Goal: Task Accomplishment & Management: Use online tool/utility

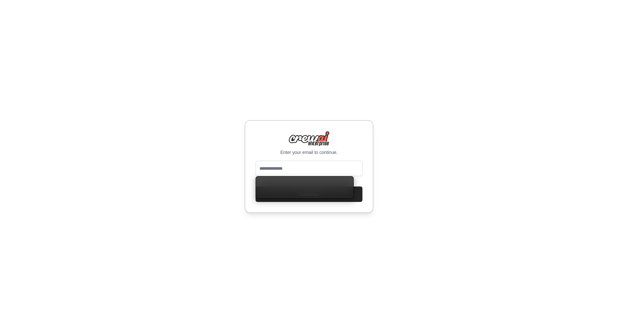
click at [331, 169] on input "email" at bounding box center [309, 168] width 107 height 15
type input "**********"
click at [344, 197] on button "Continue" at bounding box center [309, 193] width 107 height 15
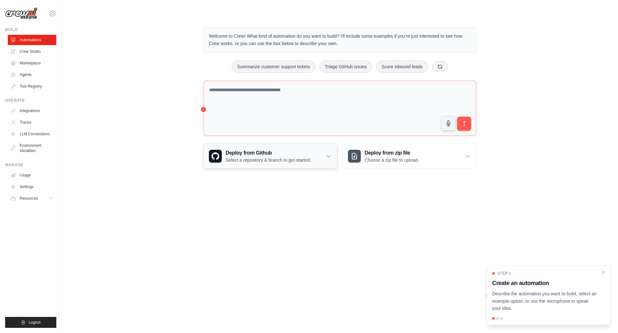
click at [329, 156] on icon at bounding box center [328, 156] width 6 height 6
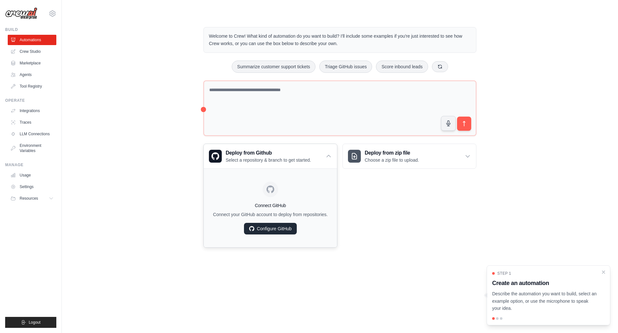
click at [256, 234] on link "Configure GitHub" at bounding box center [270, 229] width 53 height 12
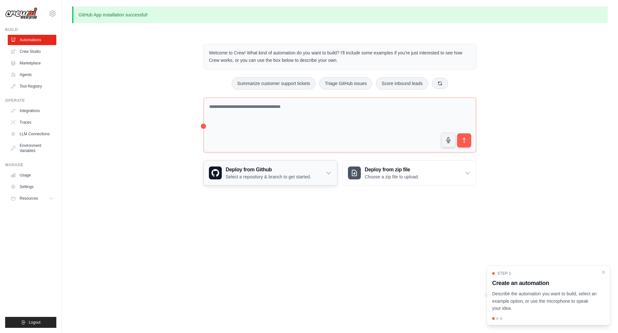
click at [311, 172] on h3 "Deploy from Github" at bounding box center [268, 170] width 85 height 8
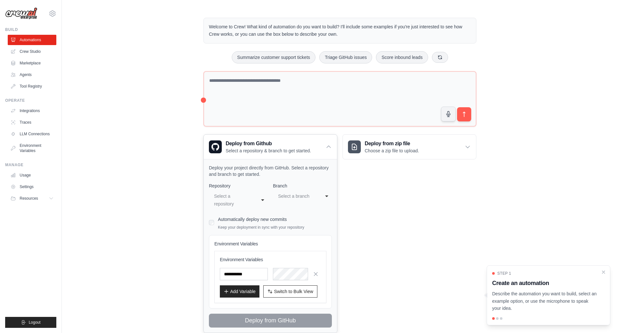
scroll to position [49, 0]
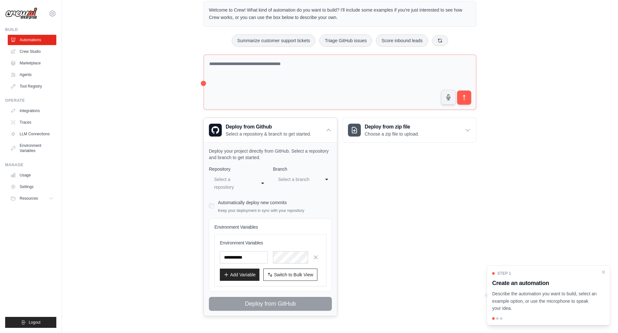
click at [257, 174] on div "**********" at bounding box center [238, 182] width 59 height 19
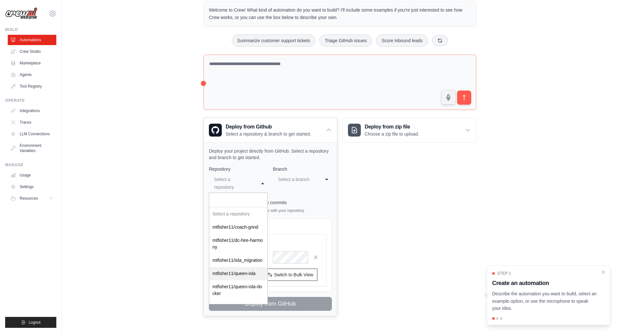
select select "**********"
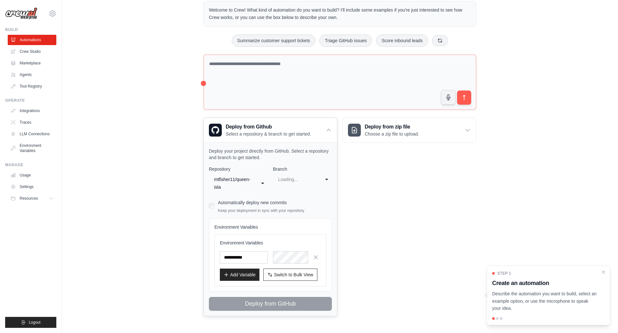
select select "****"
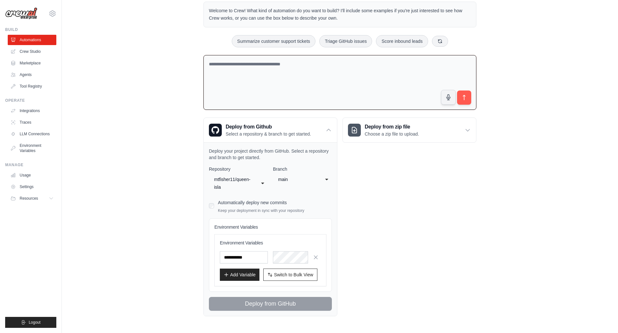
scroll to position [48, 0]
click at [265, 67] on textarea at bounding box center [339, 82] width 273 height 55
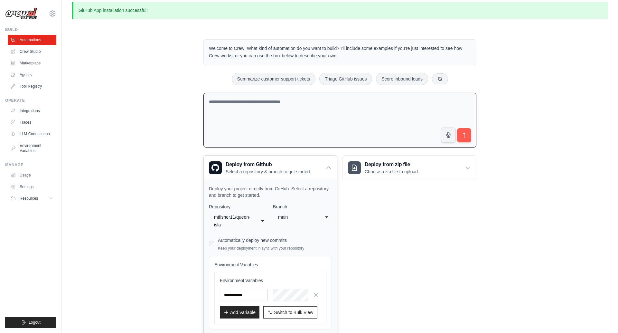
scroll to position [0, 0]
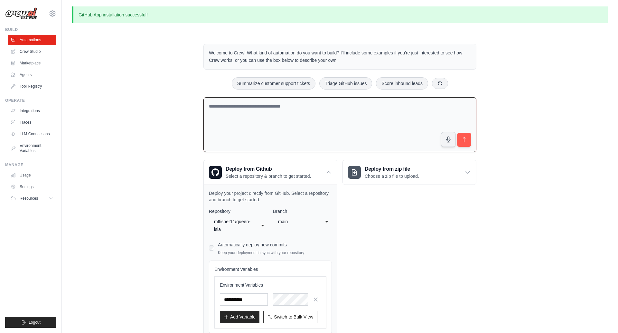
click at [287, 113] on textarea at bounding box center [339, 124] width 273 height 55
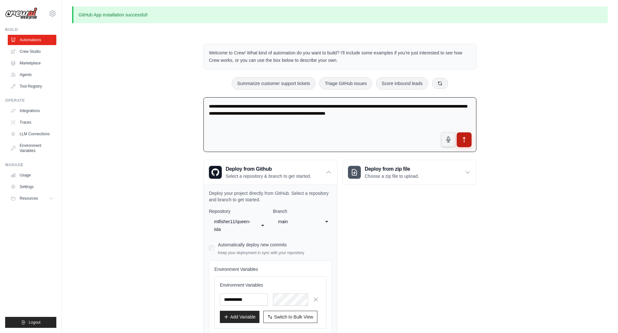
type textarea "**********"
click at [467, 141] on icon "submit" at bounding box center [464, 139] width 7 height 7
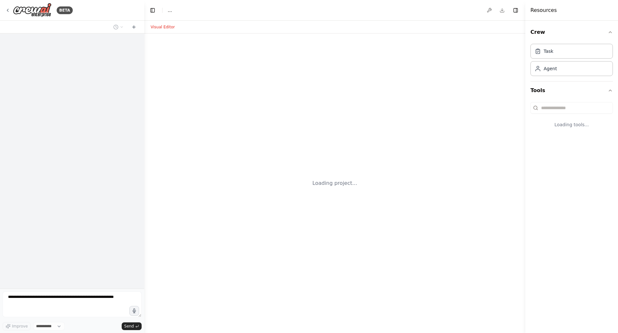
select select "****"
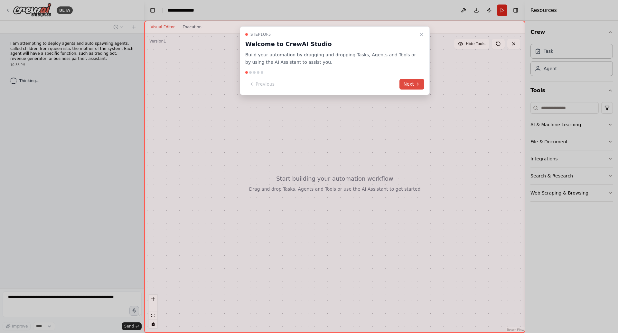
click at [413, 82] on button "Next" at bounding box center [411, 84] width 25 height 11
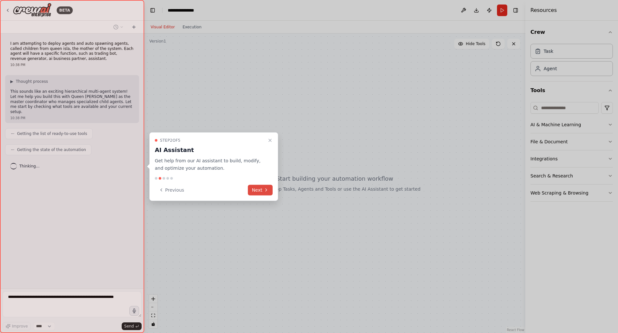
click at [254, 189] on button "Next" at bounding box center [260, 189] width 25 height 11
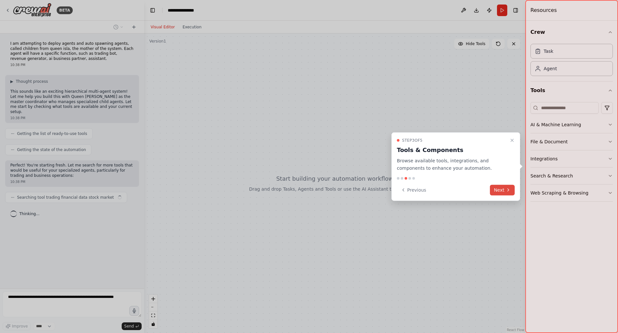
click at [501, 191] on button "Next" at bounding box center [502, 189] width 25 height 11
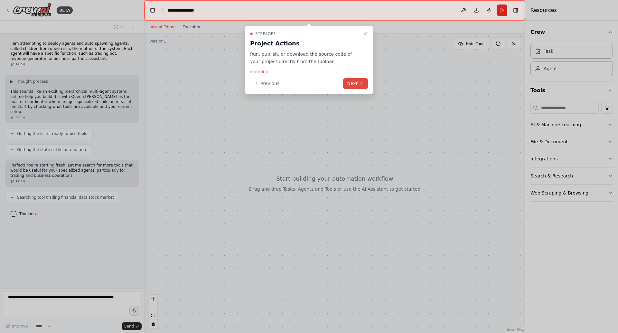
click at [357, 80] on button "Next" at bounding box center [355, 83] width 25 height 11
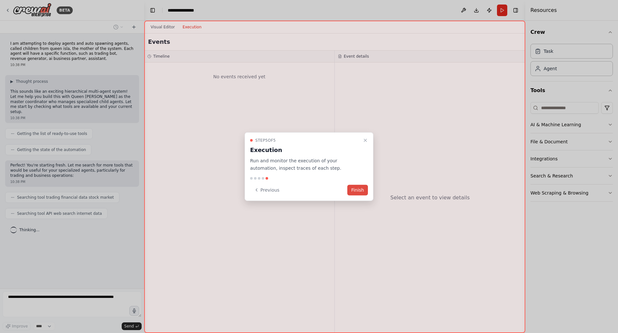
click at [359, 190] on button "Finish" at bounding box center [357, 189] width 21 height 11
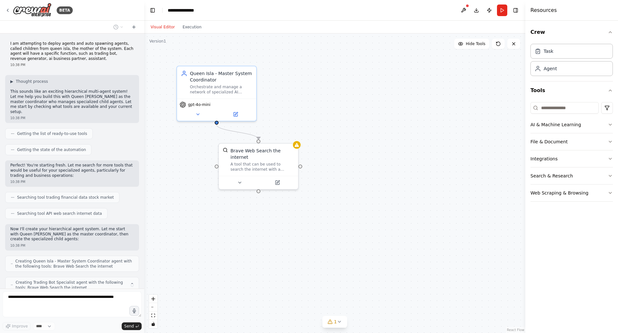
scroll to position [21, 0]
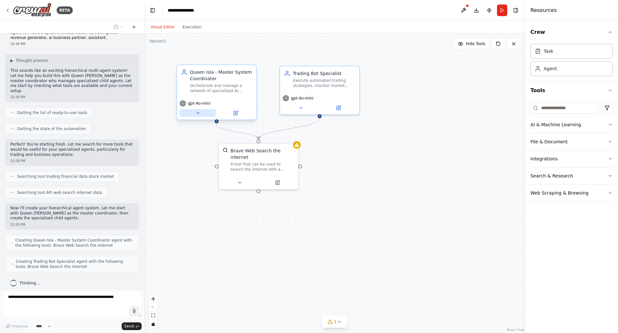
click at [198, 112] on icon at bounding box center [197, 112] width 5 height 5
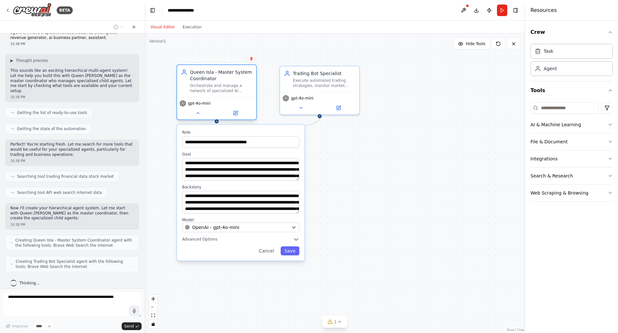
click at [208, 103] on span "gpt-4o-mini" at bounding box center [199, 103] width 23 height 5
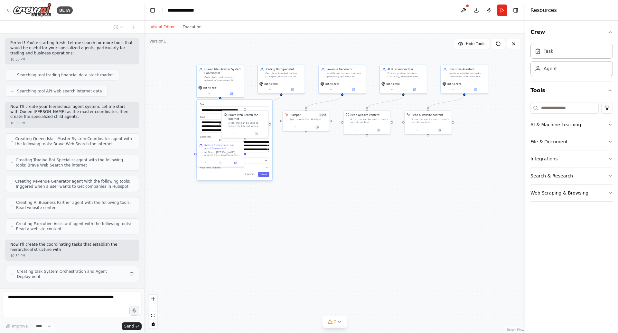
scroll to position [127, 0]
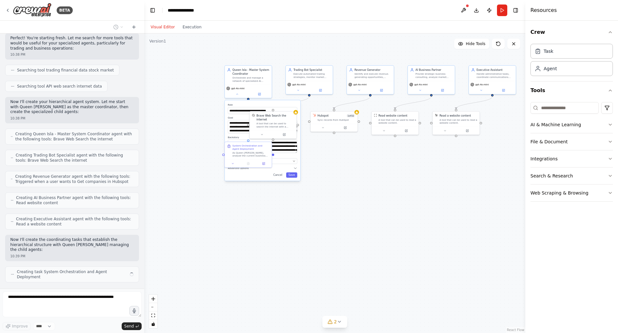
drag, startPoint x: 463, startPoint y: 155, endPoint x: 377, endPoint y: 145, distance: 87.4
click at [377, 145] on div ".deletable-edge-delete-btn { width: 20px; height: 20px; border: 0px solid #ffff…" at bounding box center [334, 182] width 381 height 299
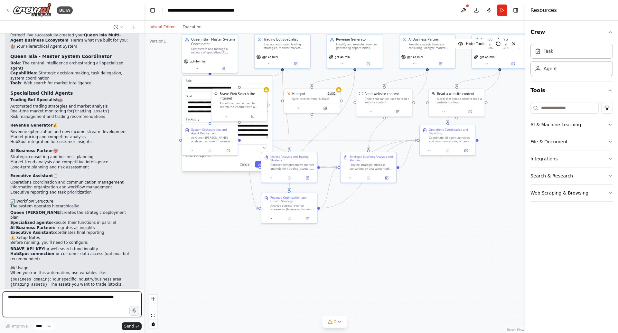
scroll to position [500, 0]
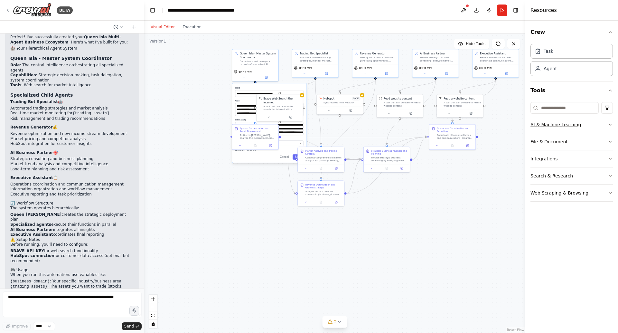
click at [543, 124] on button "AI & Machine Learning" at bounding box center [571, 124] width 82 height 17
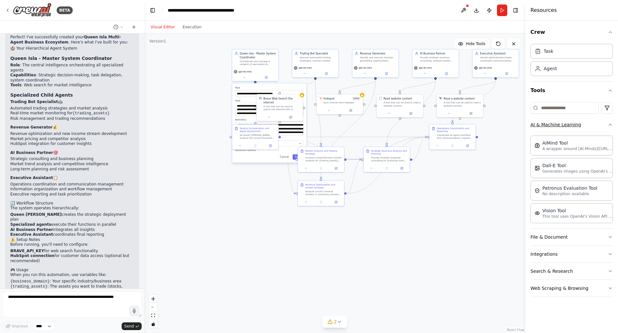
click at [543, 124] on button "AI & Machine Learning" at bounding box center [571, 124] width 82 height 17
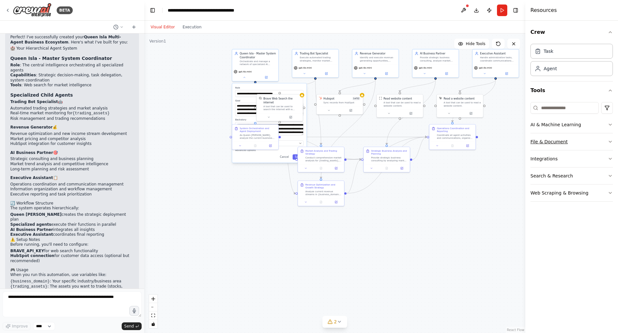
click at [543, 145] on button "File & Document" at bounding box center [571, 141] width 82 height 17
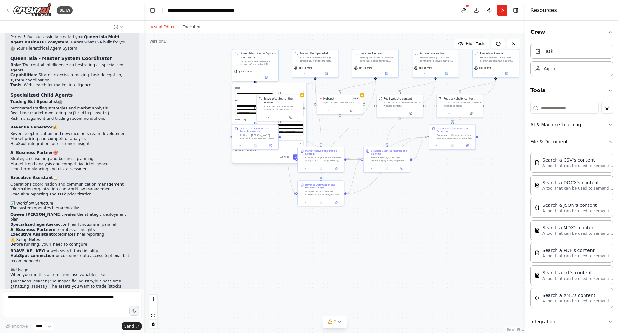
click at [544, 142] on button "File & Document" at bounding box center [571, 141] width 82 height 17
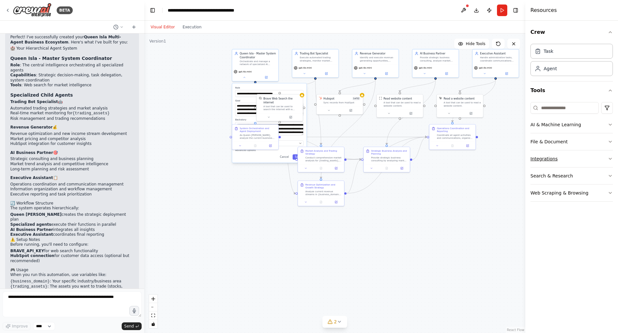
click at [543, 160] on button "Integrations" at bounding box center [571, 158] width 82 height 17
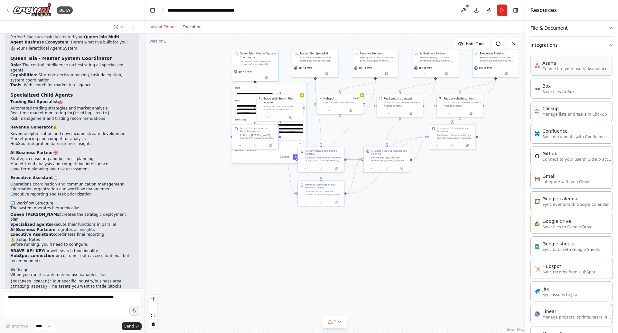
scroll to position [115, 0]
click at [549, 179] on p "Integrate with you Gmail" at bounding box center [566, 180] width 48 height 5
drag, startPoint x: 510, startPoint y: 116, endPoint x: 501, endPoint y: 121, distance: 9.7
click at [501, 121] on div "Gmail 0 of 9 Integrate with you Gmail" at bounding box center [514, 118] width 47 height 21
click at [106, 303] on textarea at bounding box center [72, 304] width 139 height 26
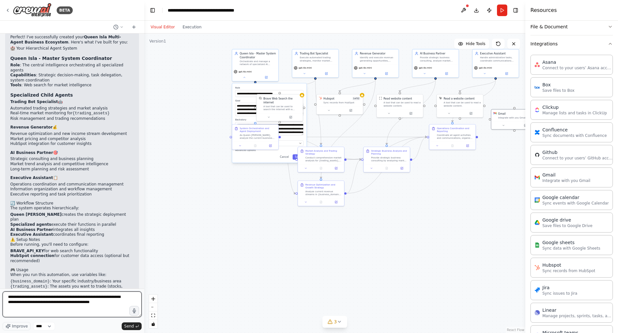
type textarea "**********"
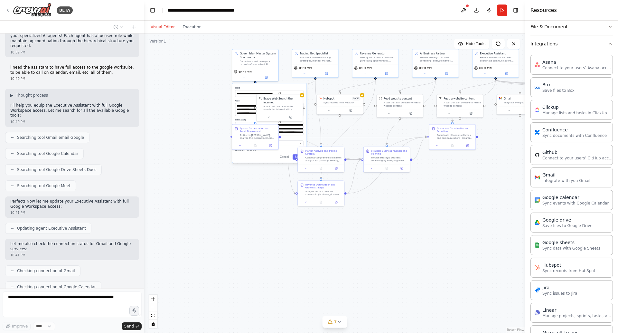
scroll to position [786, 0]
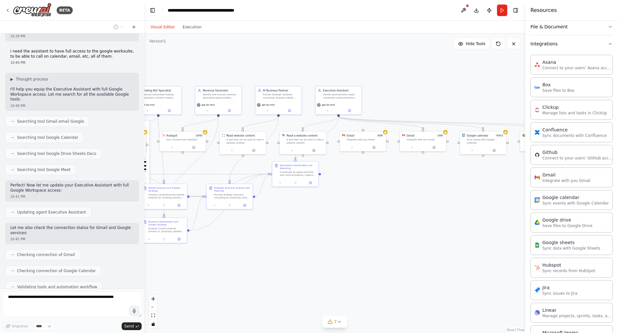
drag, startPoint x: 443, startPoint y: 199, endPoint x: 286, endPoint y: 236, distance: 161.4
click at [286, 236] on div ".deletable-edge-delete-btn { width: 20px; height: 20px; border: 0px solid #ffff…" at bounding box center [334, 182] width 381 height 299
click at [362, 142] on div "Gmail 0 of 9 Integrate with you Gmail" at bounding box center [363, 137] width 46 height 12
click at [382, 124] on icon at bounding box center [381, 124] width 4 height 4
click at [382, 123] on icon at bounding box center [380, 124] width 3 height 4
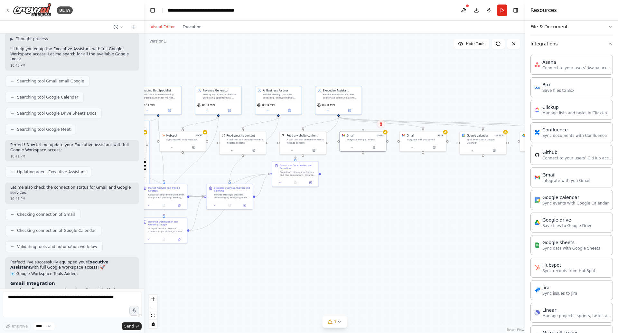
click at [382, 125] on icon at bounding box center [381, 124] width 4 height 4
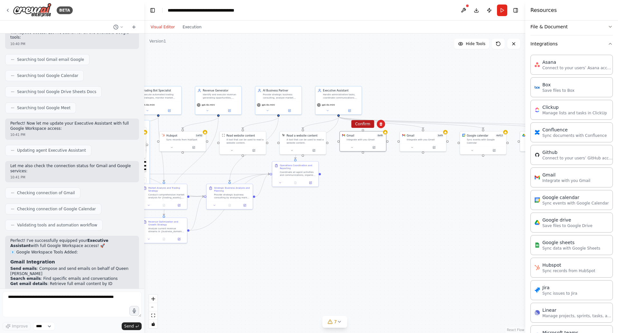
click at [366, 125] on button "Confirm" at bounding box center [362, 124] width 23 height 8
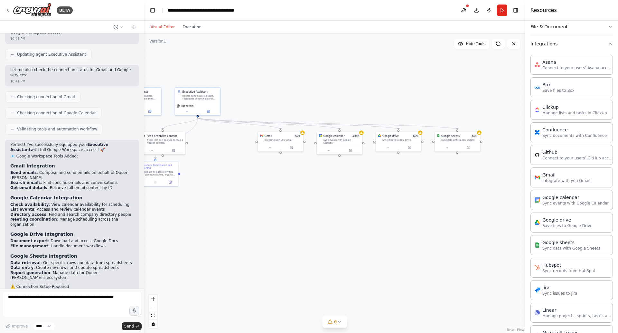
drag, startPoint x: 431, startPoint y: 175, endPoint x: 289, endPoint y: 174, distance: 142.6
click at [289, 174] on div ".deletable-edge-delete-btn { width: 20px; height: 20px; border: 0px solid #ffff…" at bounding box center [334, 182] width 381 height 299
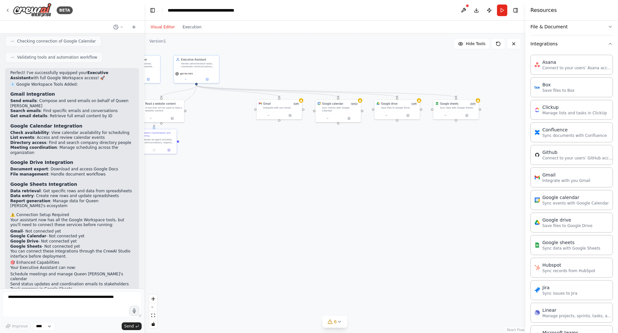
scroll to position [1020, 0]
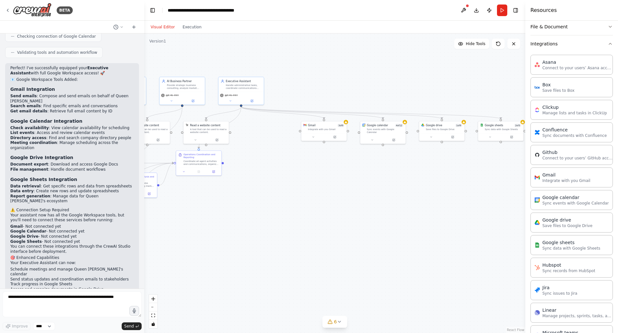
drag, startPoint x: 425, startPoint y: 193, endPoint x: 469, endPoint y: 182, distance: 44.7
click at [469, 182] on div ".deletable-edge-delete-btn { width: 20px; height: 20px; border: 0px solid #ffff…" at bounding box center [334, 182] width 381 height 299
click at [347, 123] on icon at bounding box center [345, 121] width 3 height 3
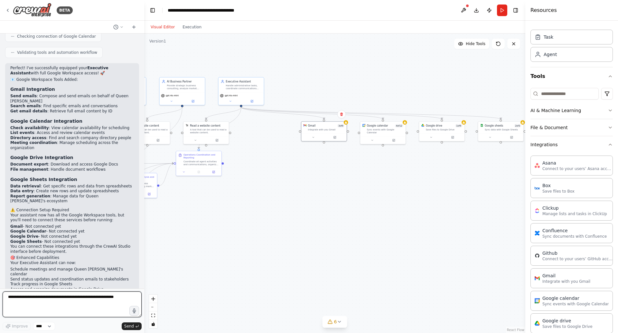
click at [46, 302] on textarea at bounding box center [72, 304] width 139 height 26
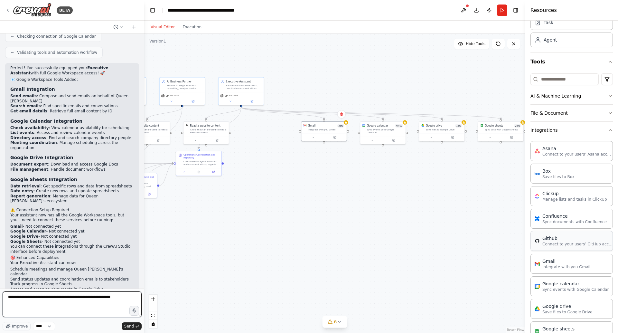
scroll to position [0, 0]
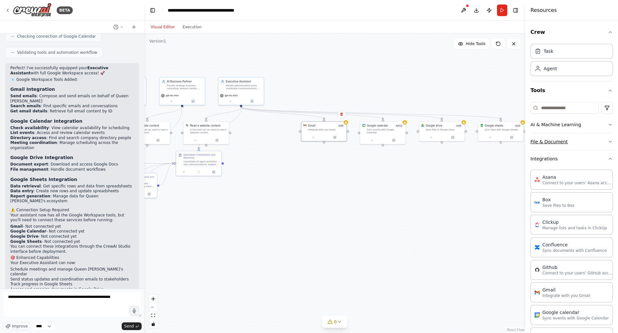
click at [610, 145] on button "File & Document" at bounding box center [571, 141] width 82 height 17
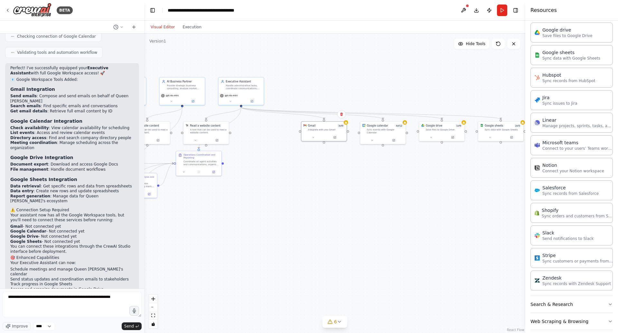
scroll to position [475, 0]
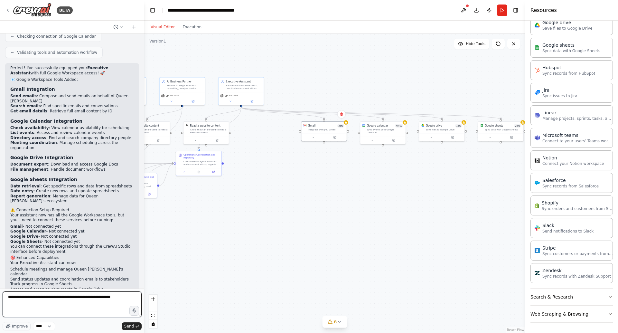
click at [129, 296] on textarea "**********" at bounding box center [72, 304] width 139 height 26
type textarea "**********"
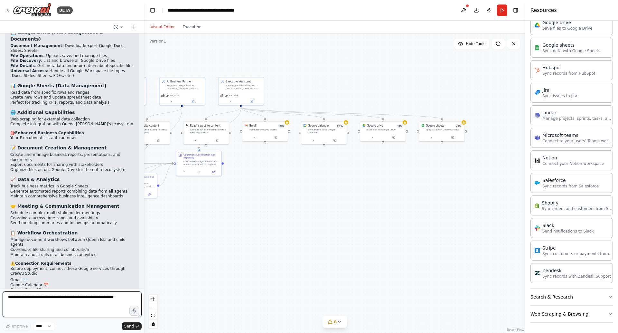
scroll to position [1616, 0]
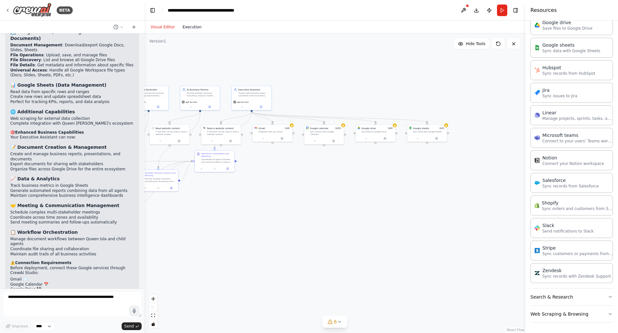
click at [184, 28] on button "Execution" at bounding box center [192, 27] width 27 height 8
click at [162, 25] on button "Visual Editor" at bounding box center [163, 27] width 32 height 8
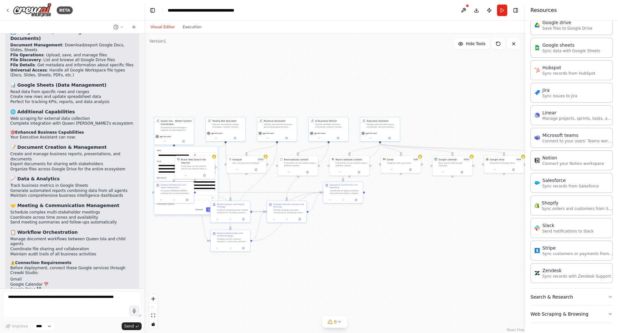
drag, startPoint x: 189, startPoint y: 66, endPoint x: 338, endPoint y: 93, distance: 151.6
click at [338, 95] on div ".deletable-edge-delete-btn { width: 20px; height: 20px; border: 0px solid #ffff…" at bounding box center [334, 182] width 381 height 299
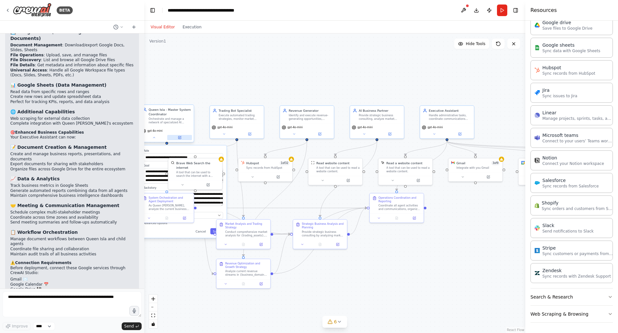
click at [178, 138] on icon at bounding box center [179, 137] width 3 height 3
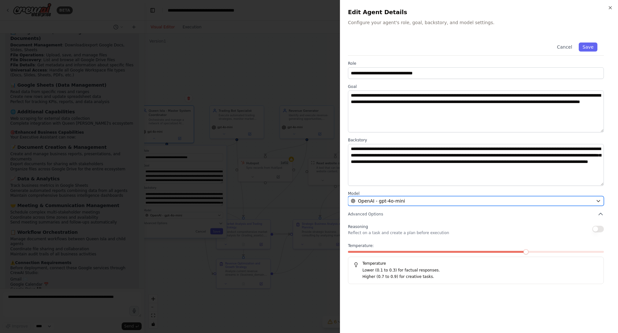
click at [499, 200] on div "OpenAI - gpt-4o-mini" at bounding box center [472, 201] width 242 height 6
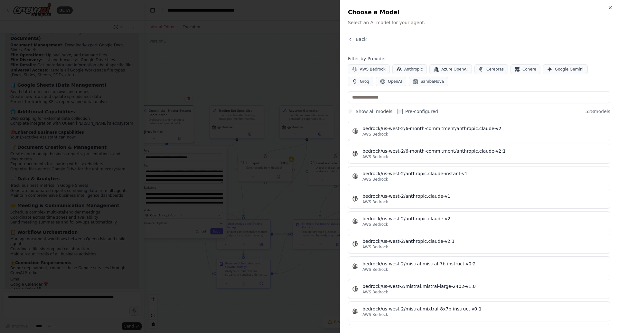
scroll to position [2702, 0]
click at [414, 98] on input "text" at bounding box center [479, 97] width 262 height 12
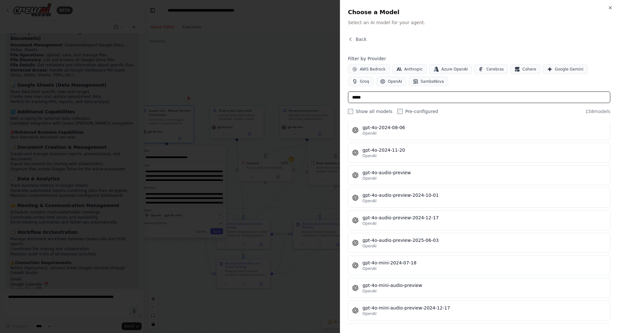
scroll to position [181, 0]
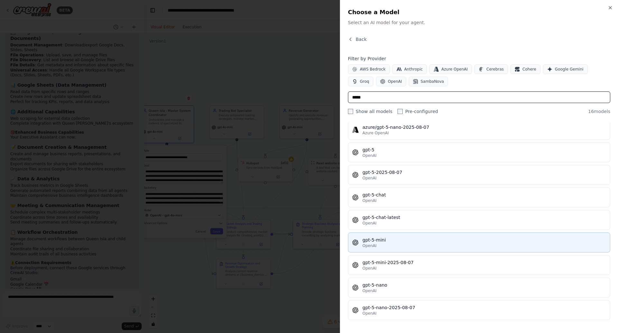
type input "*****"
click at [397, 242] on div "gpt-5-mini" at bounding box center [484, 240] width 244 height 6
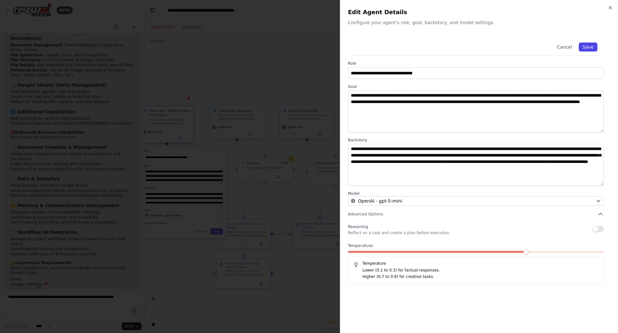
click at [589, 43] on button "Save" at bounding box center [588, 46] width 19 height 9
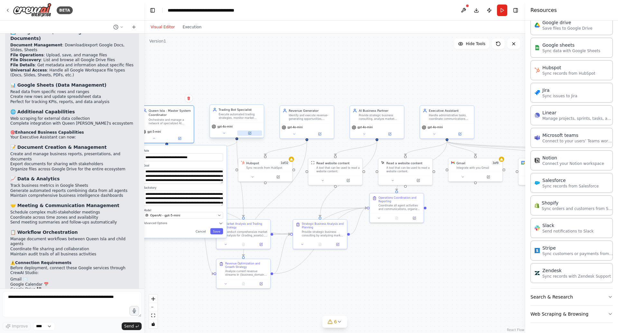
click at [247, 132] on button at bounding box center [249, 132] width 25 height 5
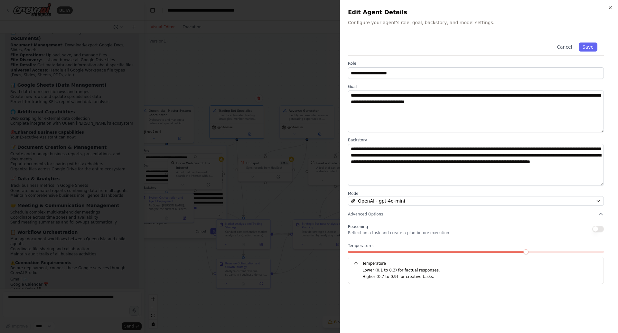
scroll to position [1616, 0]
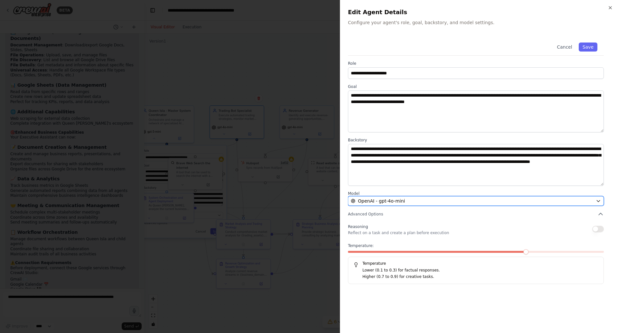
click at [426, 201] on div "OpenAI - gpt-4o-mini" at bounding box center [472, 201] width 242 height 6
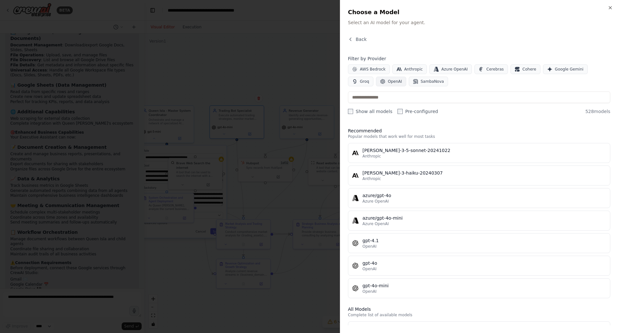
click at [388, 84] on span "OpenAI" at bounding box center [395, 81] width 14 height 5
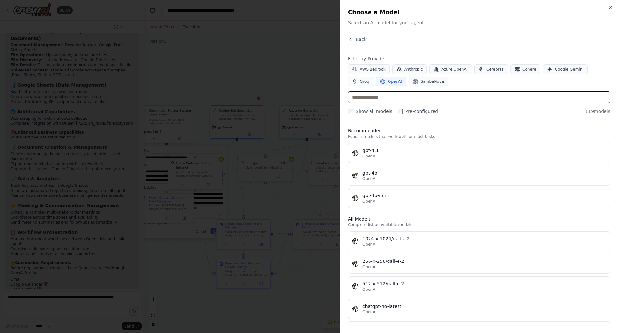
click at [391, 96] on input "text" at bounding box center [479, 97] width 262 height 12
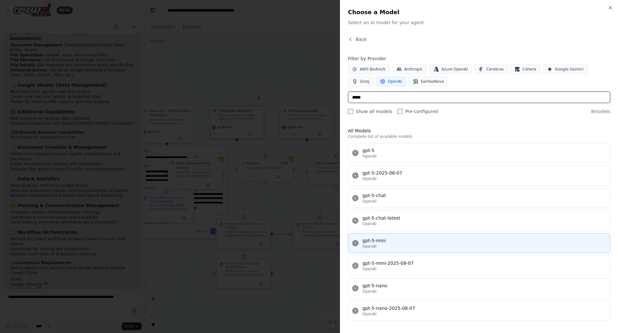
type input "*****"
click at [394, 240] on div "gpt-5-mini" at bounding box center [484, 240] width 244 height 6
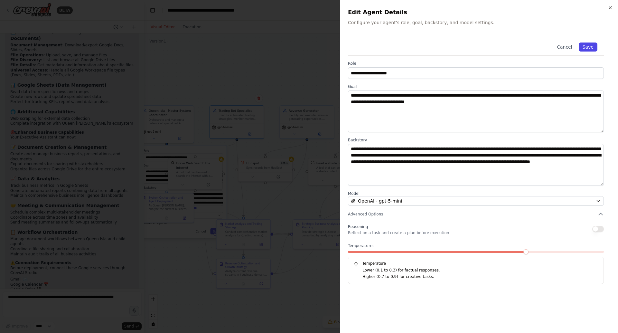
click at [591, 47] on button "Save" at bounding box center [588, 46] width 19 height 9
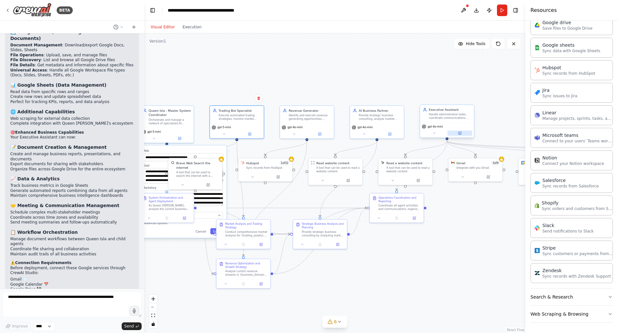
click at [460, 132] on icon at bounding box center [460, 133] width 2 height 2
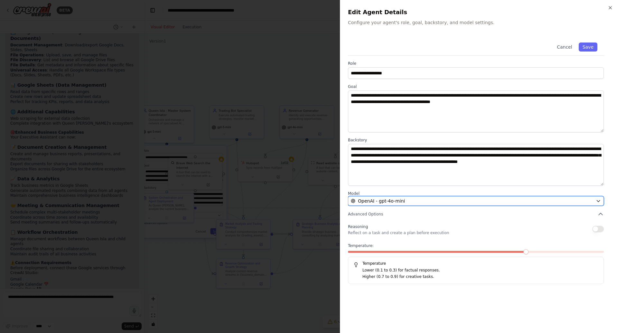
click at [417, 202] on div "OpenAI - gpt-4o-mini" at bounding box center [472, 201] width 242 height 6
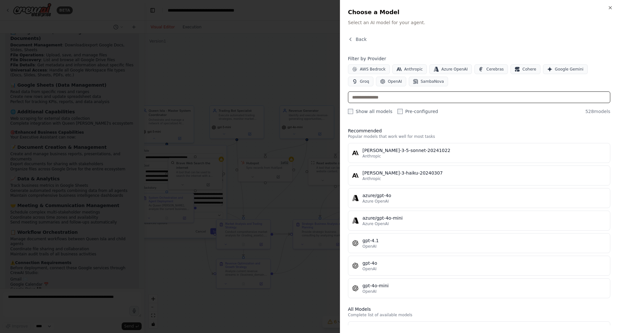
click at [409, 99] on input "text" at bounding box center [479, 97] width 262 height 12
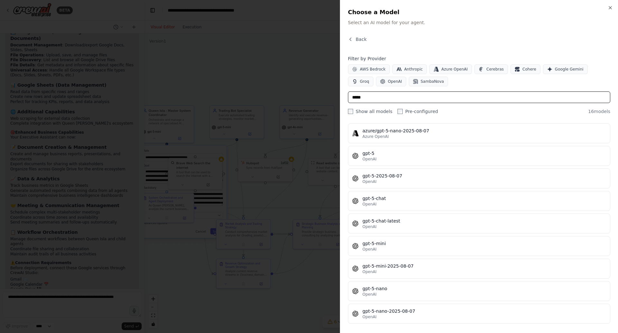
scroll to position [176, 0]
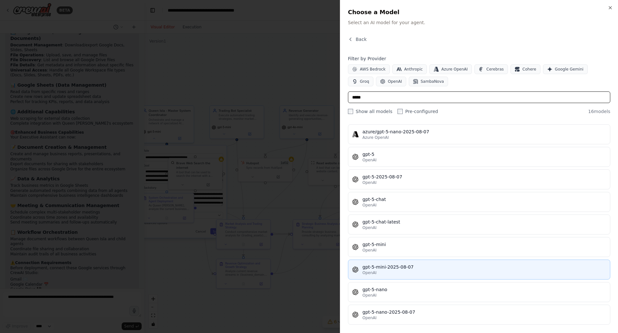
type input "*****"
click at [409, 266] on div "gpt-5-mini-2025-08-07" at bounding box center [484, 267] width 244 height 6
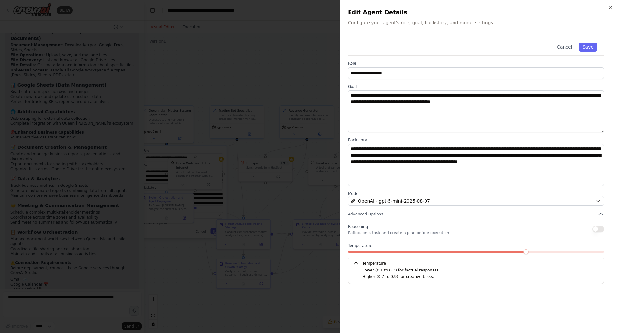
click at [590, 40] on div "Cancel Save" at bounding box center [476, 46] width 256 height 20
click at [589, 48] on button "Save" at bounding box center [588, 46] width 19 height 9
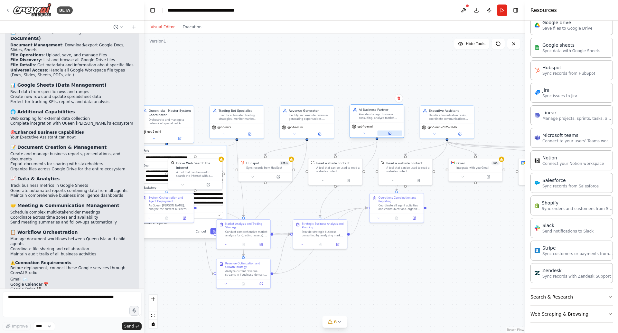
click at [389, 133] on icon at bounding box center [390, 133] width 2 height 2
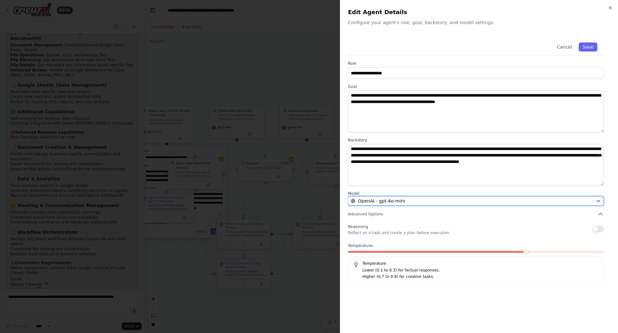
click at [505, 199] on div "OpenAI - gpt-4o-mini" at bounding box center [472, 201] width 242 height 6
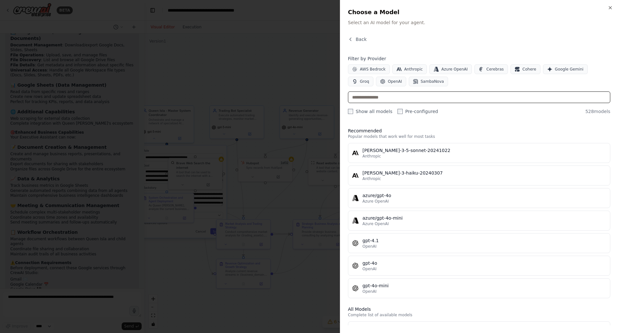
click at [442, 92] on input "text" at bounding box center [479, 97] width 262 height 12
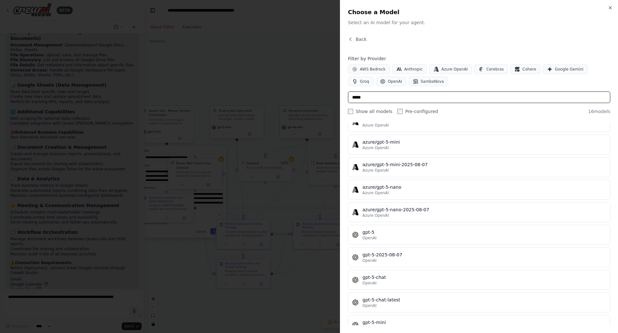
scroll to position [181, 0]
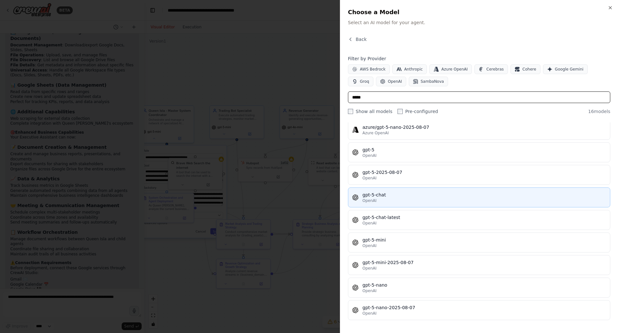
type input "*****"
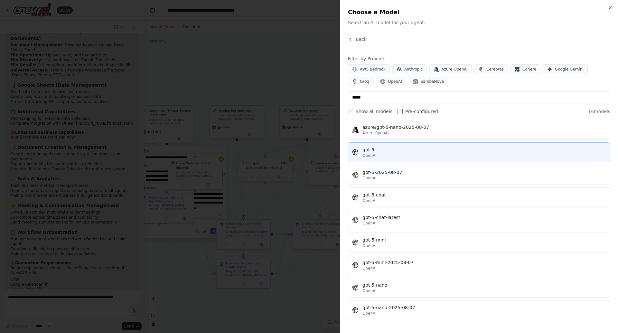
drag, startPoint x: 443, startPoint y: 198, endPoint x: 438, endPoint y: 154, distance: 43.7
click at [438, 154] on div "azure/gpt-5 Azure OpenAI azure/gpt-5-2025-08-07 Azure OpenAI azure/gpt-5-chat A…" at bounding box center [479, 141] width 262 height 358
click at [438, 154] on div "OpenAI" at bounding box center [484, 155] width 244 height 5
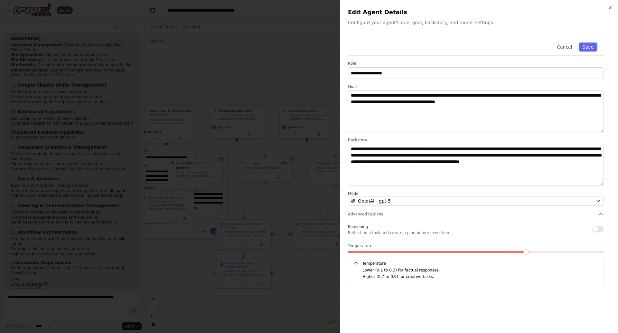
click at [597, 230] on button "button" at bounding box center [598, 229] width 12 height 6
click at [588, 47] on button "Save" at bounding box center [588, 46] width 19 height 9
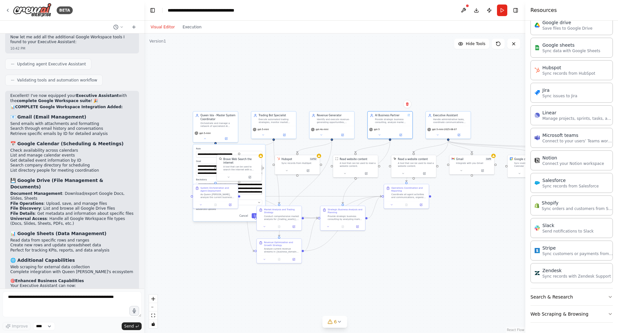
scroll to position [1616, 0]
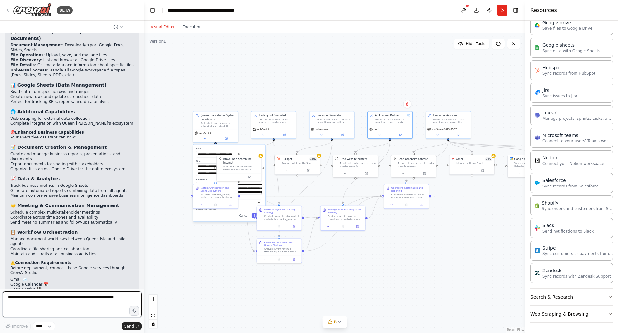
click at [59, 302] on textarea at bounding box center [72, 304] width 139 height 26
click at [554, 301] on button "Search & Research" at bounding box center [571, 296] width 82 height 17
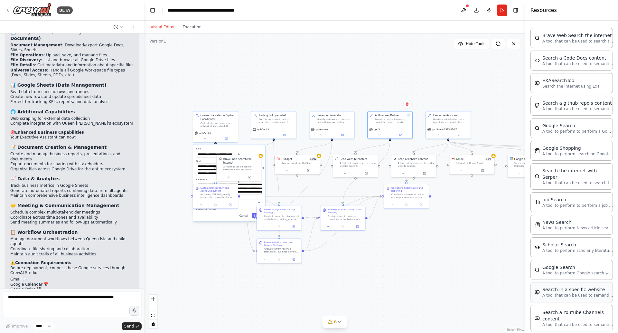
scroll to position [802, 0]
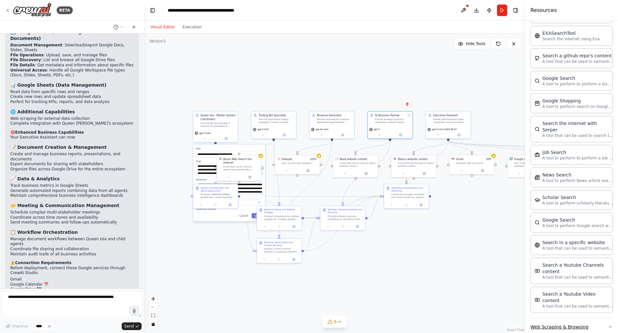
click at [551, 319] on button "Web Scraping & Browsing" at bounding box center [571, 326] width 82 height 17
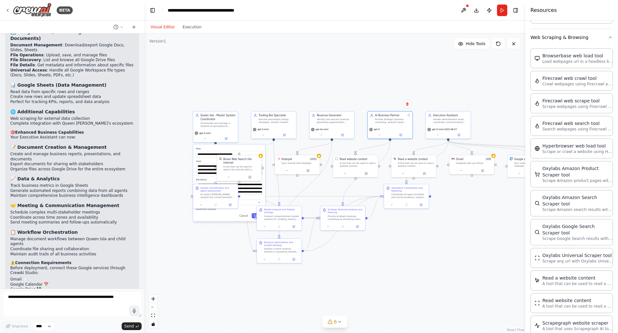
scroll to position [1142, 0]
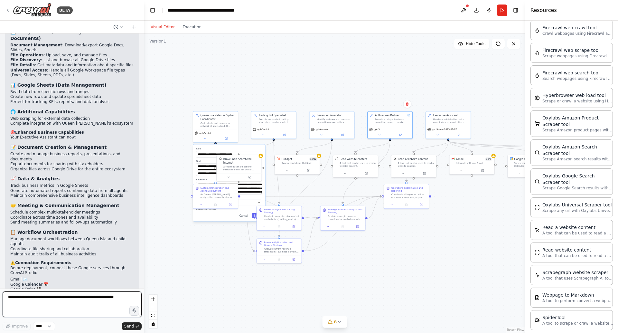
click at [38, 299] on textarea at bounding box center [72, 304] width 139 height 26
type textarea "**********"
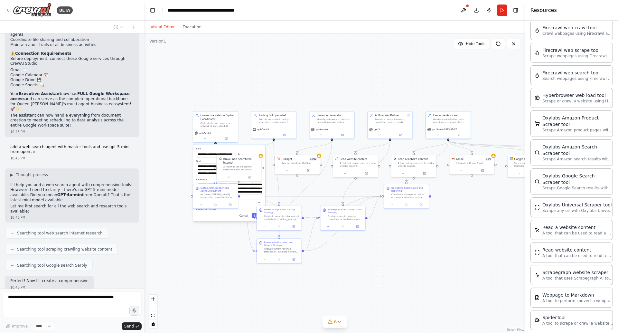
scroll to position [1830, 0]
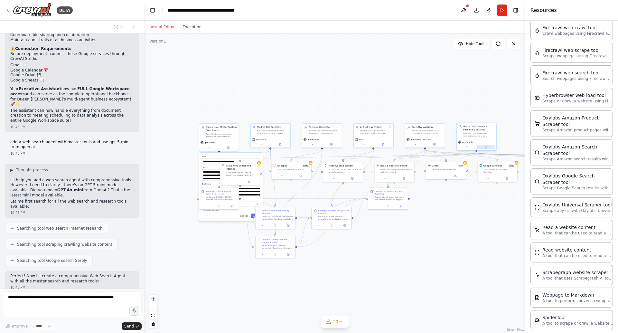
click at [487, 147] on button at bounding box center [486, 147] width 18 height 4
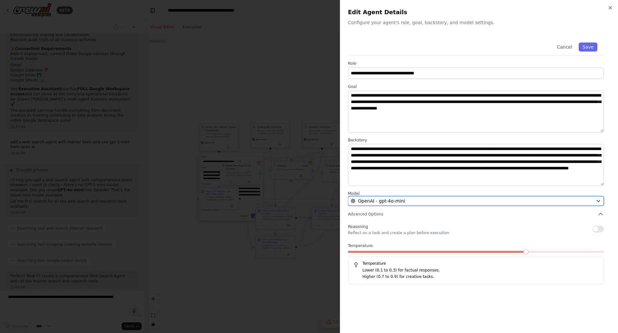
click at [384, 200] on span "OpenAI - gpt-4o-mini" at bounding box center [381, 201] width 47 height 6
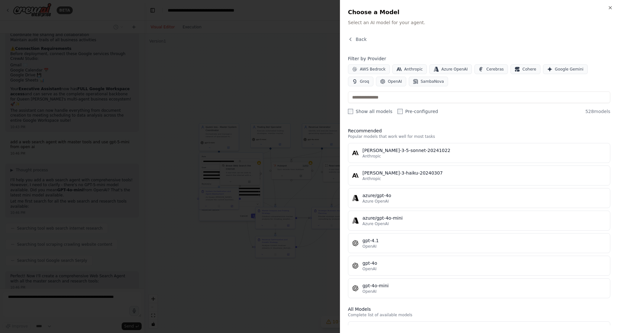
scroll to position [1868, 0]
click at [398, 97] on input "text" at bounding box center [479, 97] width 262 height 12
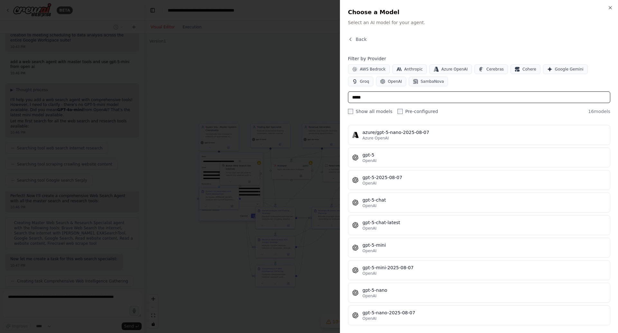
scroll to position [181, 0]
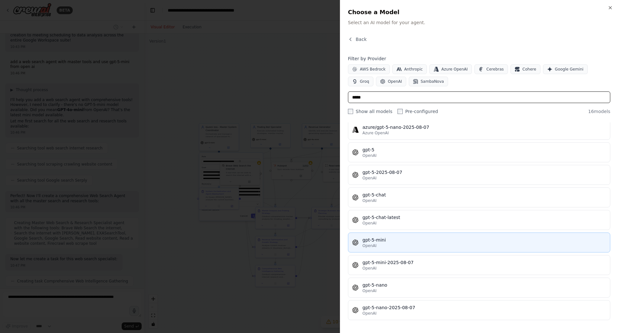
type input "*****"
click at [418, 246] on div "OpenAI" at bounding box center [484, 245] width 244 height 5
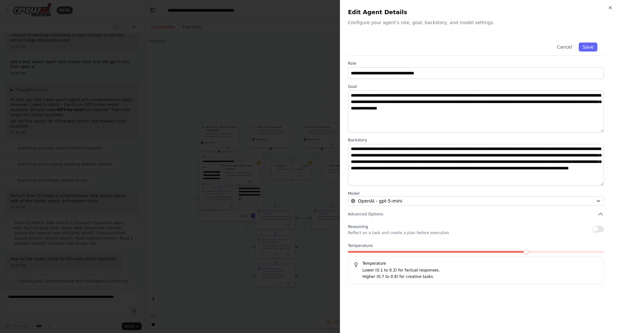
scroll to position [1929, 0]
click at [587, 49] on button "Save" at bounding box center [588, 46] width 19 height 9
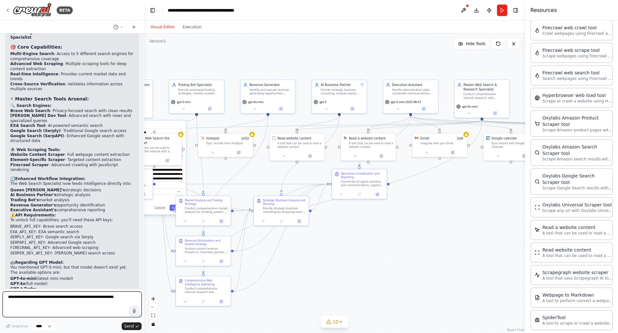
scroll to position [2275, 0]
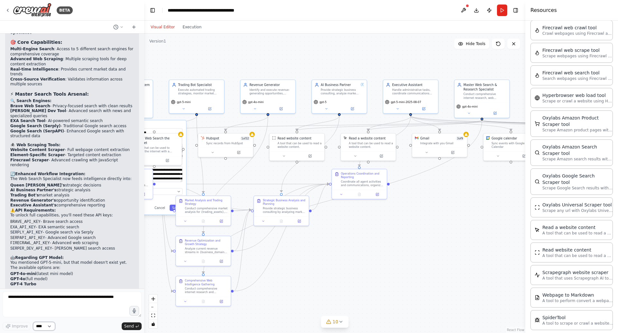
click at [38, 324] on select "****" at bounding box center [44, 326] width 22 height 8
click at [76, 296] on textarea at bounding box center [72, 304] width 139 height 26
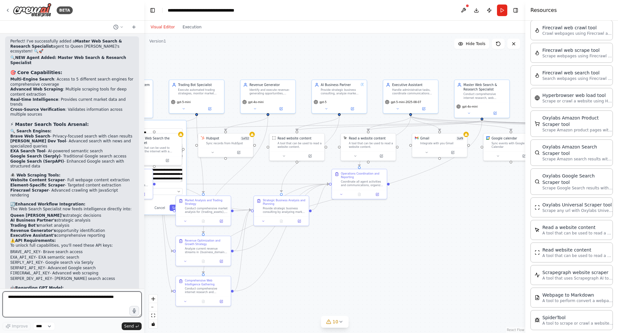
scroll to position [2245, 0]
click at [85, 299] on textarea at bounding box center [72, 304] width 139 height 26
type textarea "*"
type textarea "**********"
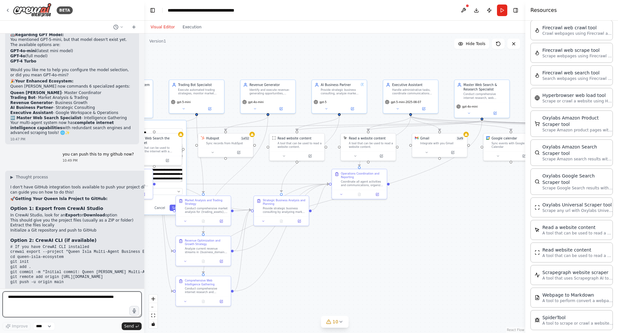
scroll to position [2497, 0]
click at [514, 13] on button "Toggle Right Sidebar" at bounding box center [515, 10] width 9 height 9
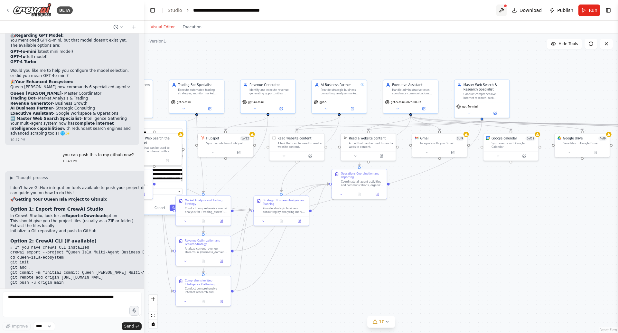
click at [503, 11] on button at bounding box center [501, 11] width 10 height 12
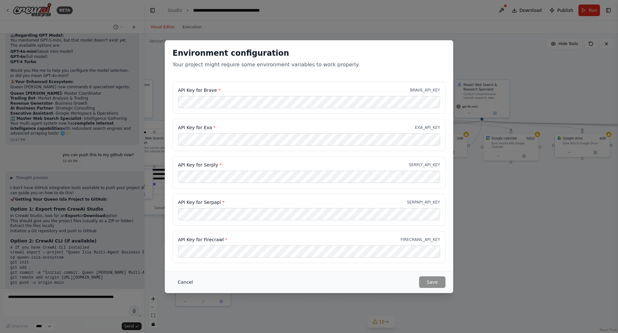
click at [184, 283] on button "Cancel" at bounding box center [185, 282] width 25 height 12
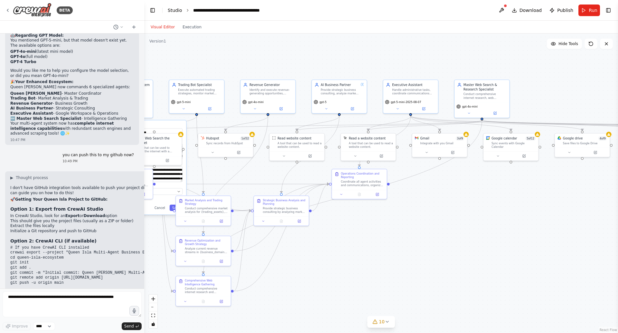
click at [175, 10] on link "Studio" at bounding box center [175, 10] width 14 height 5
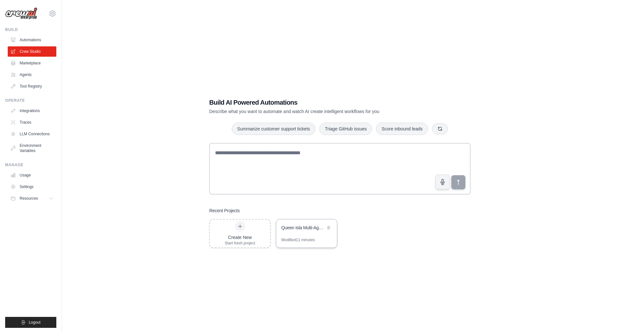
click at [298, 232] on div "Queen Isla Multi-Agent Business Ecosystem" at bounding box center [303, 228] width 44 height 8
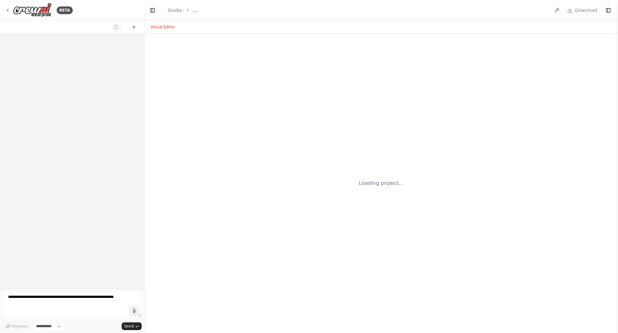
select select "****"
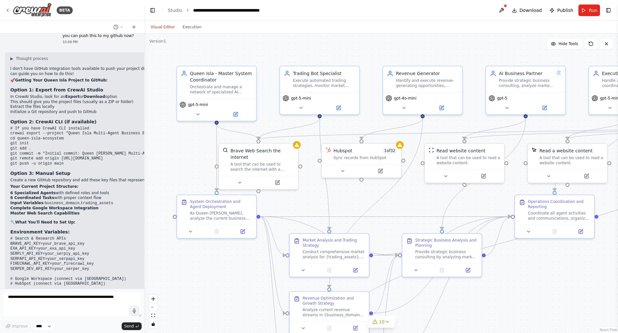
scroll to position [2622, 0]
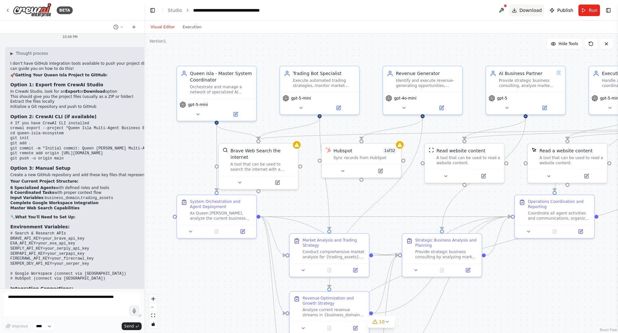
click at [520, 10] on button "Download" at bounding box center [526, 11] width 35 height 12
click at [175, 10] on link "Studio" at bounding box center [175, 10] width 14 height 5
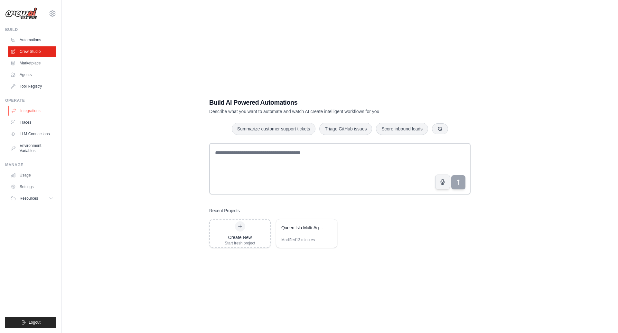
click at [37, 108] on link "Integrations" at bounding box center [32, 111] width 49 height 10
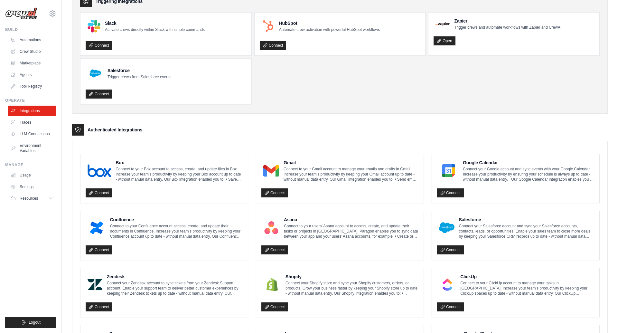
scroll to position [42, 0]
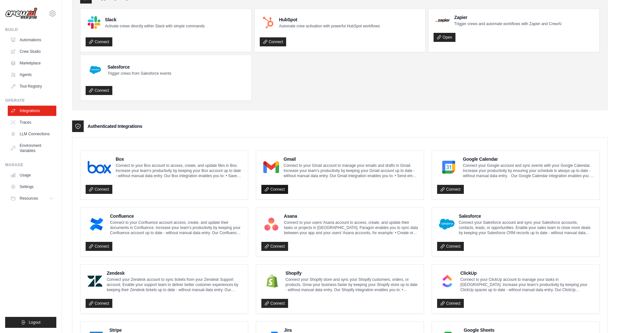
click at [274, 189] on link "Connect" at bounding box center [274, 189] width 27 height 9
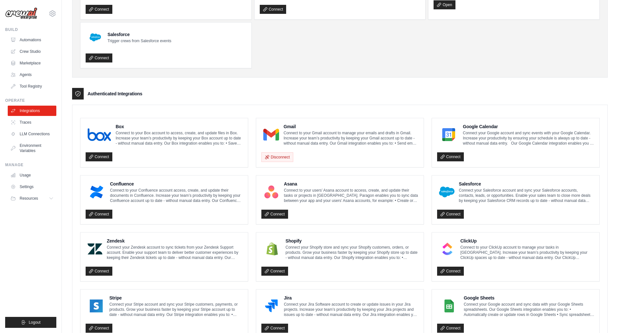
scroll to position [98, 0]
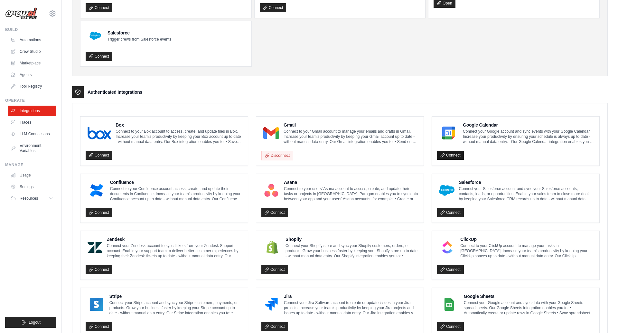
click at [448, 155] on link "Connect" at bounding box center [450, 155] width 27 height 9
click at [277, 269] on link "Connect" at bounding box center [274, 269] width 27 height 9
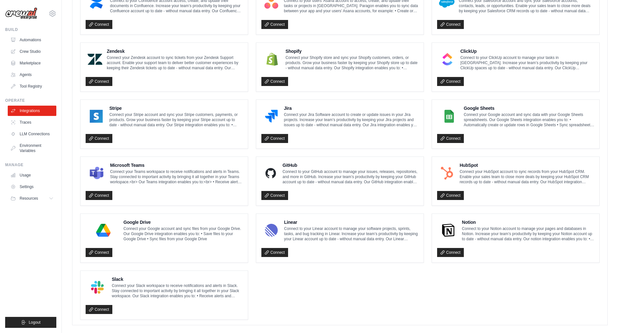
scroll to position [290, 0]
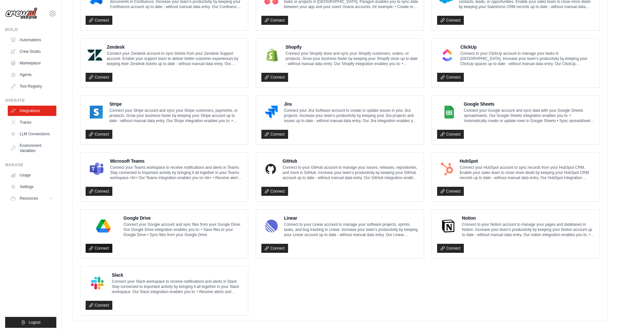
click at [94, 246] on link "Connect" at bounding box center [99, 248] width 27 height 9
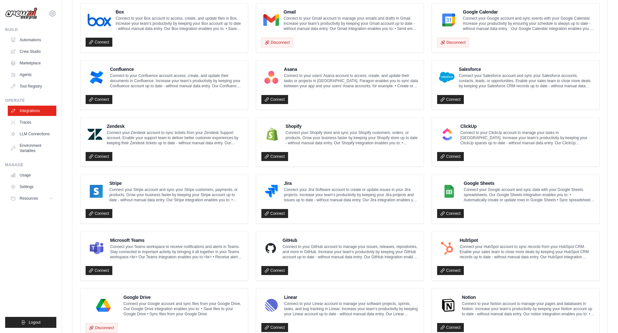
scroll to position [211, 0]
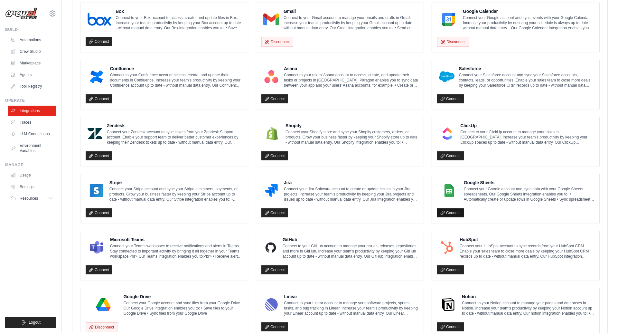
click at [456, 213] on link "Connect" at bounding box center [450, 212] width 27 height 9
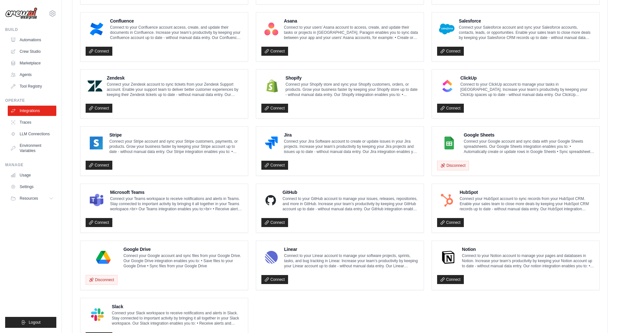
scroll to position [261, 0]
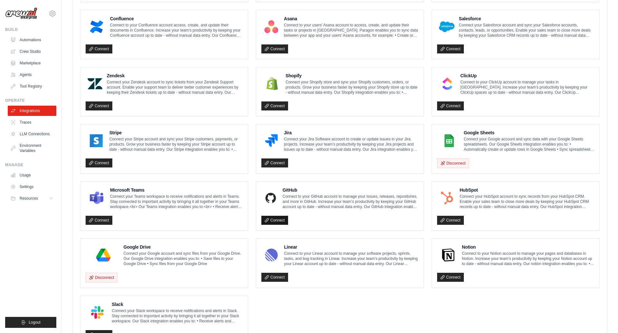
click at [286, 222] on link "Connect" at bounding box center [274, 220] width 27 height 9
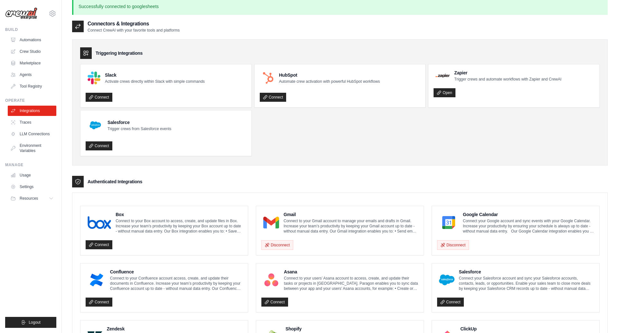
scroll to position [0, 0]
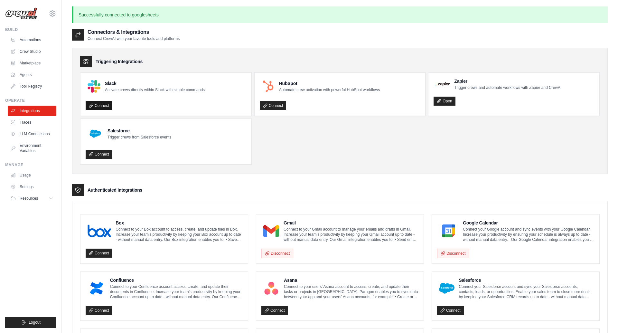
click at [101, 106] on link "Connect" at bounding box center [99, 105] width 27 height 9
click at [37, 134] on link "LLM Connections" at bounding box center [32, 134] width 49 height 10
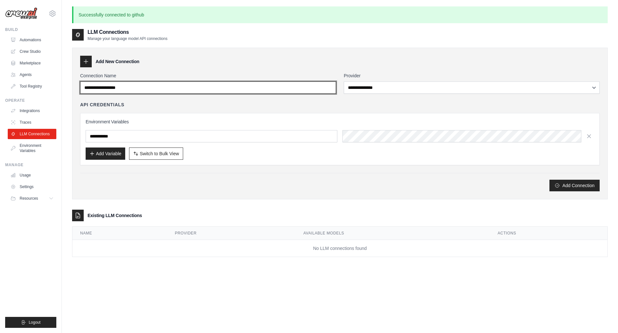
click at [111, 83] on input "Connection Name" at bounding box center [208, 87] width 256 height 12
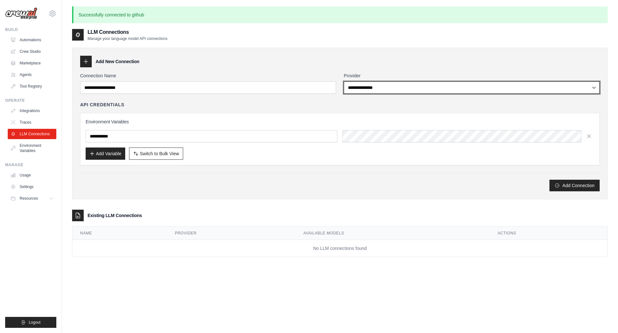
click at [374, 86] on select "**********" at bounding box center [472, 87] width 256 height 12
select select "******"
click at [344, 81] on select "**********" at bounding box center [472, 87] width 256 height 12
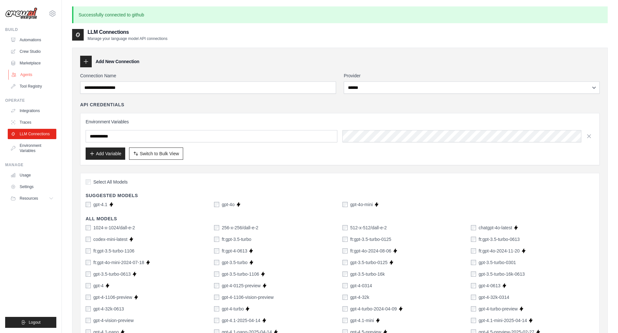
click at [24, 77] on link "Agents" at bounding box center [32, 75] width 49 height 10
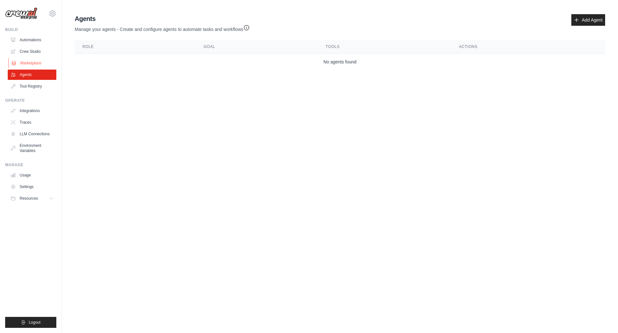
click at [30, 62] on link "Marketplace" at bounding box center [32, 63] width 49 height 10
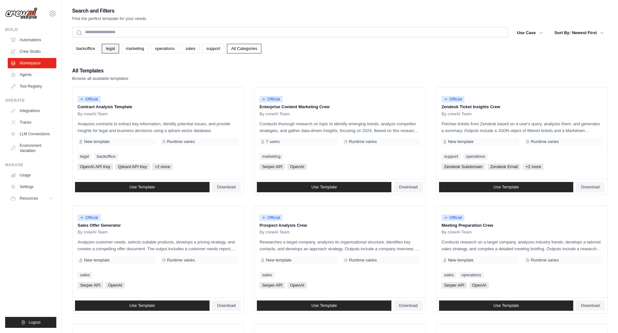
click at [111, 49] on link "legal" at bounding box center [110, 49] width 17 height 10
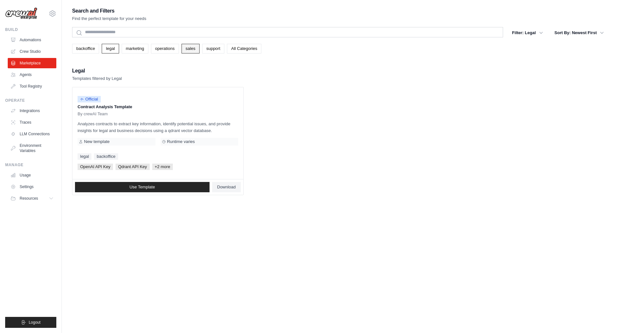
click at [194, 46] on link "sales" at bounding box center [191, 49] width 18 height 10
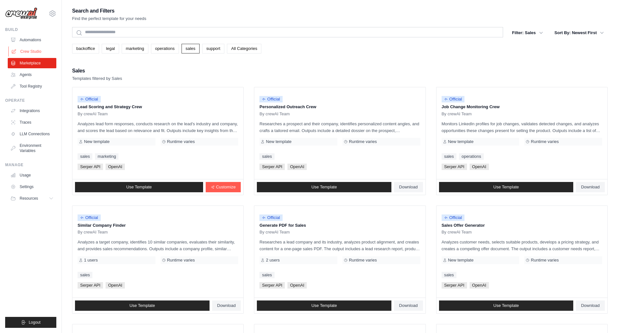
click at [32, 52] on link "Crew Studio" at bounding box center [32, 51] width 49 height 10
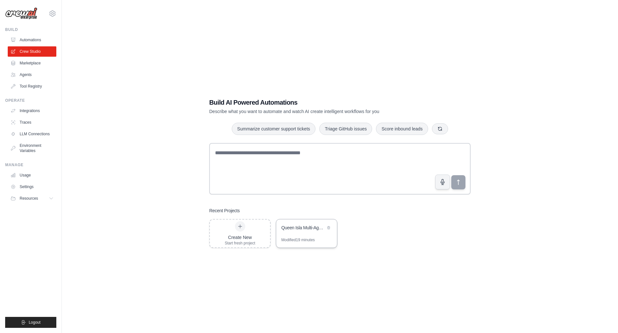
click at [302, 231] on div "Queen Isla Multi-Agent Business Ecosystem" at bounding box center [303, 228] width 44 height 8
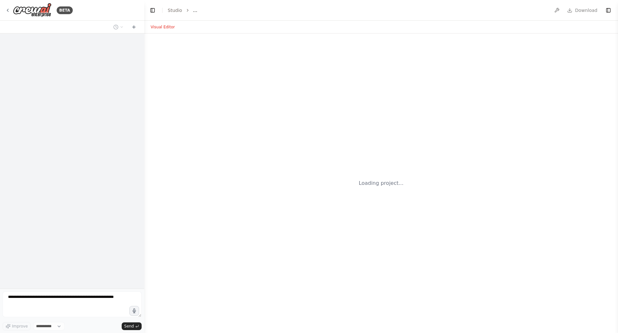
select select "****"
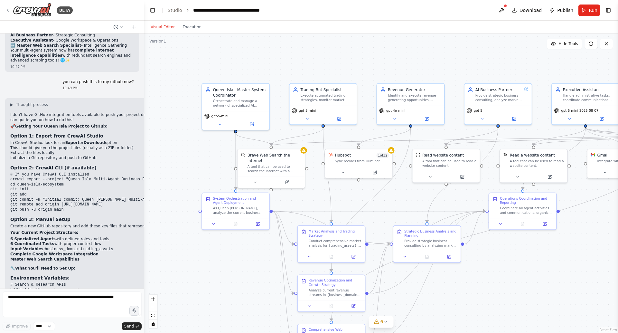
scroll to position [2570, 0]
click at [68, 173] on code "# If you have CrewAI CLI installed crewai export --project "Queen Isla Multi-Ag…" at bounding box center [105, 193] width 190 height 40
click at [90, 173] on code "# If you have CrewAI CLI installed crewai export --project "Queen Isla Multi-Ag…" at bounding box center [105, 193] width 190 height 40
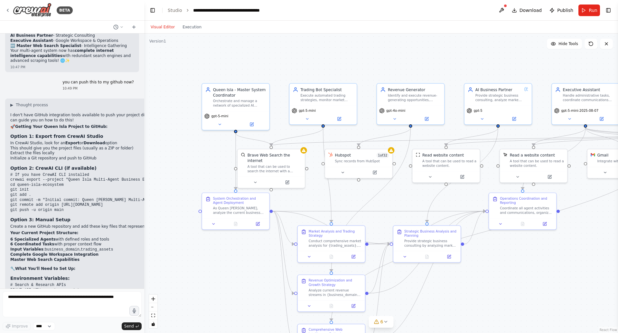
drag, startPoint x: 90, startPoint y: 121, endPoint x: 130, endPoint y: 119, distance: 39.9
click at [130, 173] on code "# If you have CrewAI CLI installed crewai export --project "Queen Isla Multi-Ag…" at bounding box center [105, 193] width 190 height 40
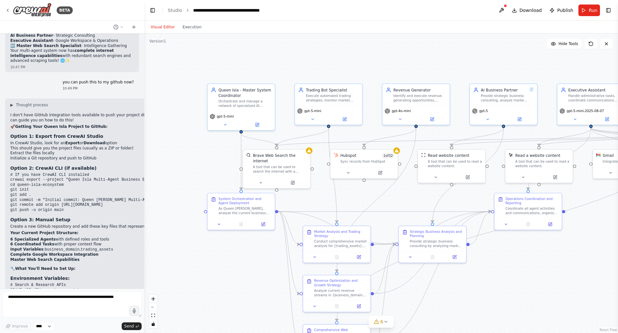
drag, startPoint x: 144, startPoint y: 125, endPoint x: 150, endPoint y: 125, distance: 6.1
click at [150, 125] on div ".deletable-edge-delete-btn { width: 20px; height: 20px; border: 0px solid #ffff…" at bounding box center [381, 182] width 474 height 299
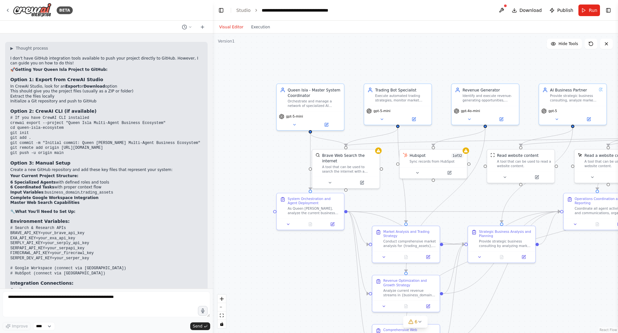
scroll to position [2359, 0]
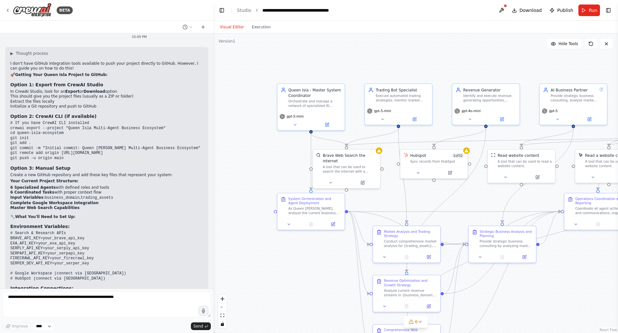
drag, startPoint x: 144, startPoint y: 127, endPoint x: 213, endPoint y: 134, distance: 69.8
click at [213, 134] on div "BETA I am attempting to deploy agents and auto spawning agents, called children…" at bounding box center [309, 166] width 618 height 333
click at [175, 165] on h3 "Option 3: Manual Setup" at bounding box center [106, 168] width 193 height 6
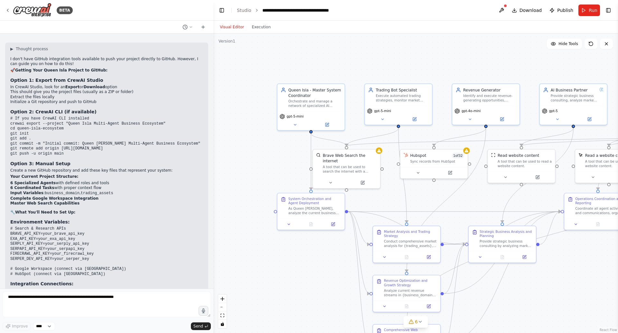
scroll to position [2361, 0]
drag, startPoint x: 66, startPoint y: 124, endPoint x: 6, endPoint y: 94, distance: 67.1
click at [6, 94] on div "▶ Thought process I don't have GitHub integration tools available to push your …" at bounding box center [106, 204] width 203 height 320
click at [41, 118] on pre "# If you have CrewAI CLI installed crewai export --project "Queen Isla Multi-Ag…" at bounding box center [106, 138] width 193 height 40
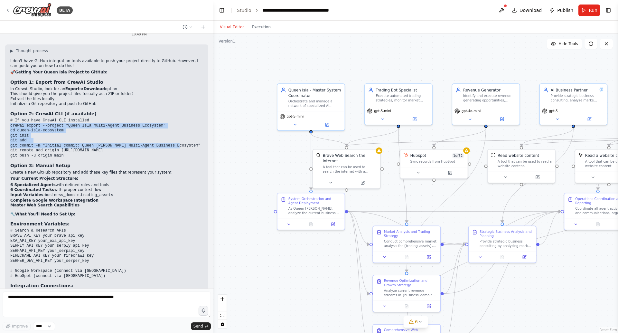
drag, startPoint x: 185, startPoint y: 114, endPoint x: 11, endPoint y: 93, distance: 175.3
click at [11, 118] on pre "# If you have CrewAI CLI installed crewai export --project "Queen Isla Multi-Ag…" at bounding box center [106, 138] width 193 height 40
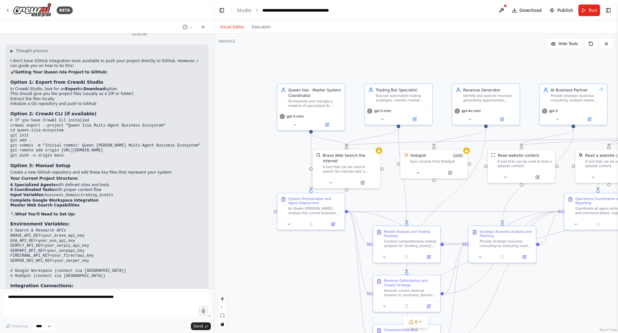
click at [113, 119] on code "# If you have CrewAI CLI installed crewai export --project "Queen Isla Multi-Ag…" at bounding box center [105, 138] width 190 height 40
click at [50, 302] on textarea at bounding box center [107, 304] width 208 height 26
type textarea "**********"
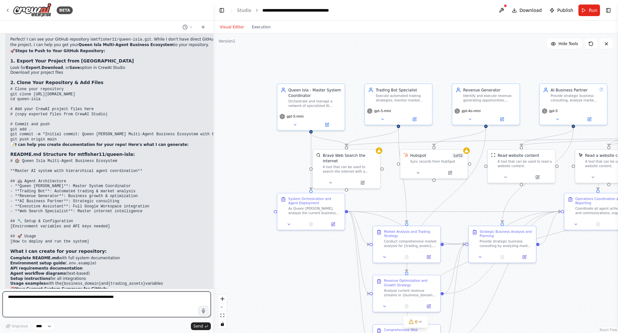
scroll to position [2729, 0]
click at [120, 308] on textarea at bounding box center [107, 304] width 208 height 26
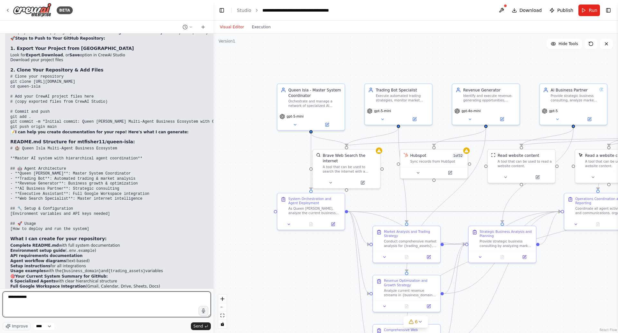
scroll to position [2753, 0]
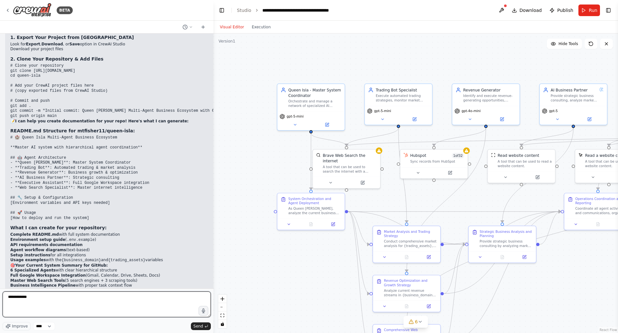
click at [80, 301] on textarea "**********" at bounding box center [107, 304] width 208 height 26
type textarea "***"
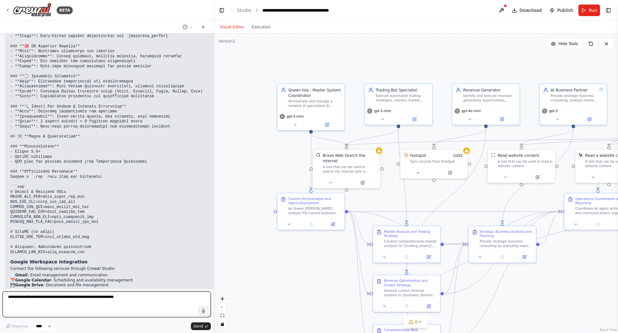
scroll to position [3381, 0]
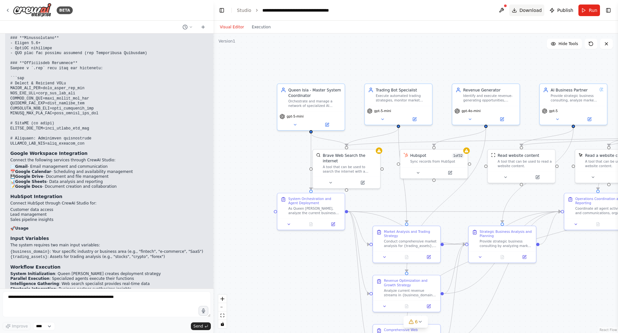
click at [525, 9] on span "Download" at bounding box center [530, 10] width 23 height 6
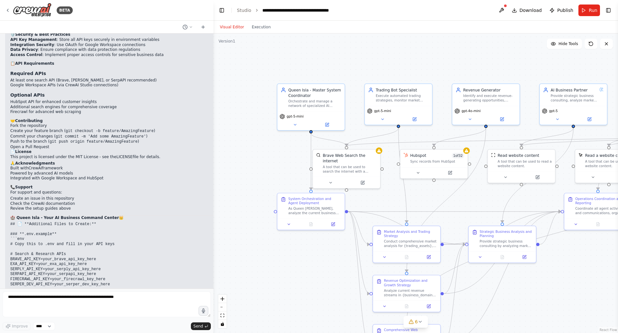
scroll to position [4023, 0]
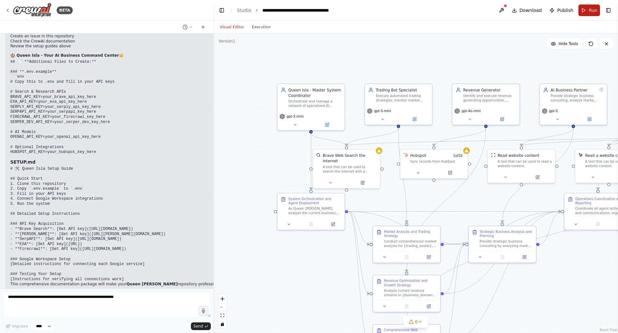
click at [593, 11] on span "Run" at bounding box center [593, 10] width 9 height 6
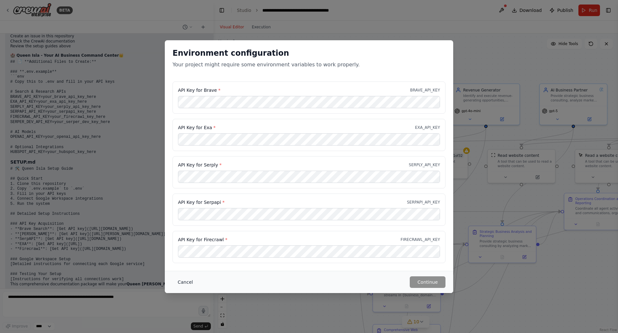
click at [186, 283] on button "Cancel" at bounding box center [185, 282] width 25 height 12
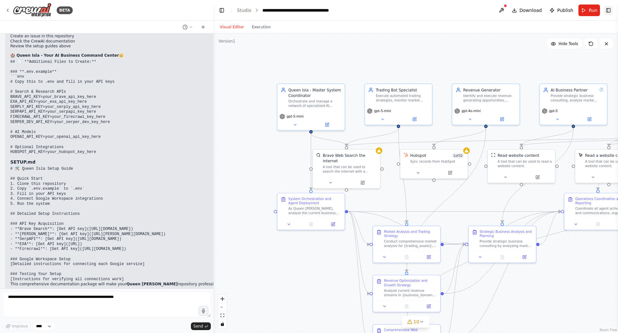
click at [611, 11] on button "Toggle Right Sidebar" at bounding box center [608, 10] width 9 height 9
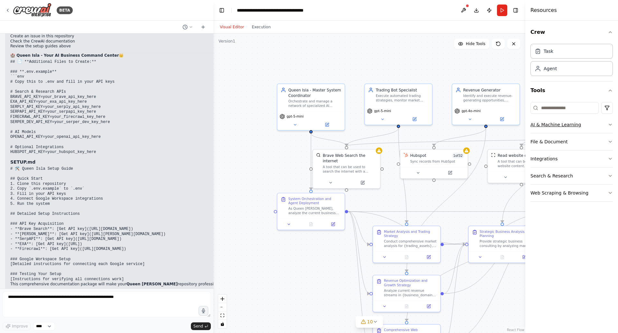
click at [611, 125] on icon "button" at bounding box center [610, 124] width 5 height 5
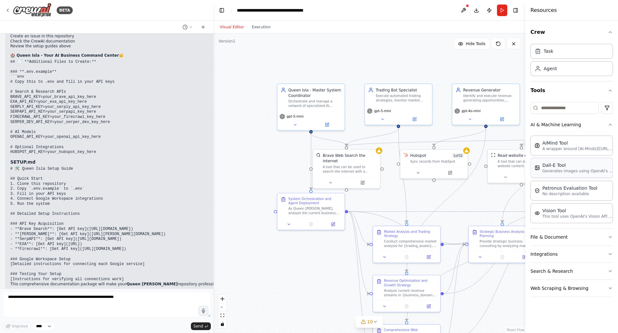
click at [581, 171] on p "Generates images using OpenAI's Dall-E model." at bounding box center [577, 170] width 71 height 5
click at [611, 124] on icon "button" at bounding box center [610, 124] width 5 height 5
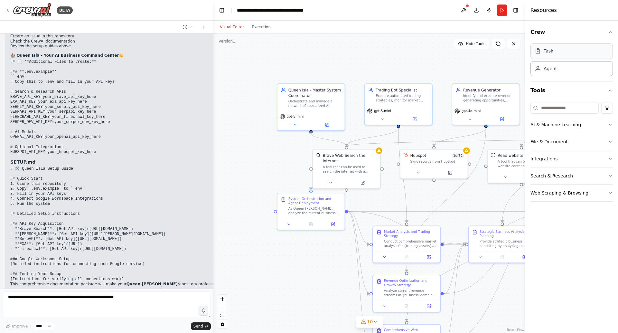
click at [566, 50] on div "Task" at bounding box center [571, 50] width 82 height 15
click at [462, 64] on div ".deletable-edge-delete-btn { width: 20px; height: 20px; border: 0px solid #ffff…" at bounding box center [369, 182] width 312 height 299
click at [518, 59] on div at bounding box center [518, 58] width 3 height 3
click at [517, 47] on button at bounding box center [513, 44] width 13 height 10
click at [505, 66] on div "New Task" at bounding box center [503, 66] width 15 height 5
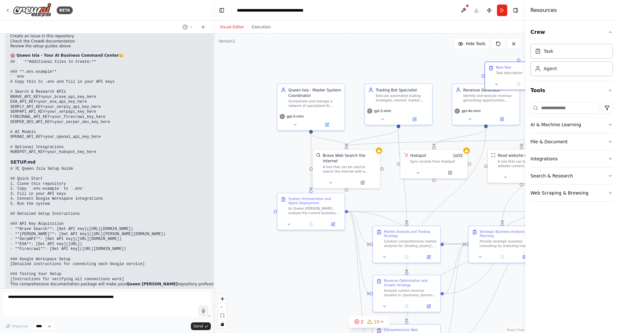
click at [462, 62] on div ".deletable-edge-delete-btn { width: 20px; height: 20px; border: 0px solid #ffff…" at bounding box center [369, 182] width 312 height 299
click at [499, 82] on icon at bounding box center [496, 82] width 5 height 5
click at [517, 8] on button "Toggle Right Sidebar" at bounding box center [515, 10] width 9 height 9
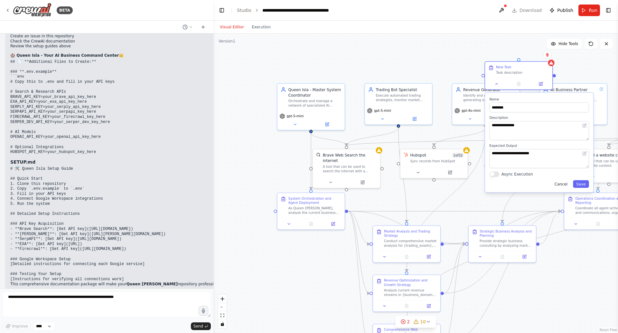
click at [562, 184] on button "Cancel" at bounding box center [561, 184] width 20 height 8
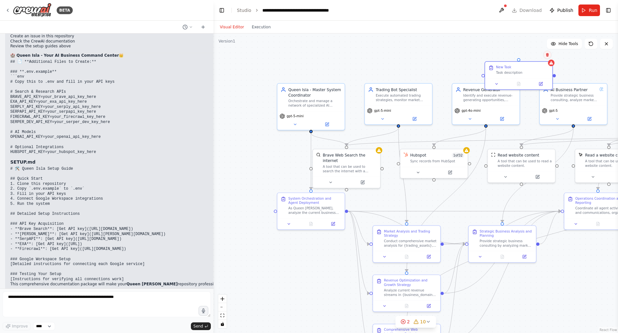
click at [547, 56] on icon at bounding box center [548, 55] width 4 height 4
click at [530, 55] on button "Confirm" at bounding box center [529, 55] width 23 height 8
click at [589, 42] on icon at bounding box center [591, 44] width 4 height 4
click at [591, 44] on icon at bounding box center [590, 43] width 5 height 5
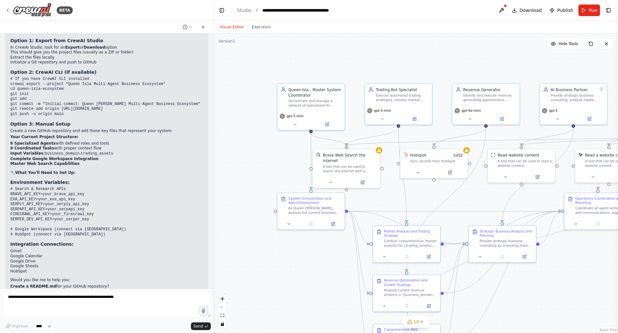
scroll to position [2405, 0]
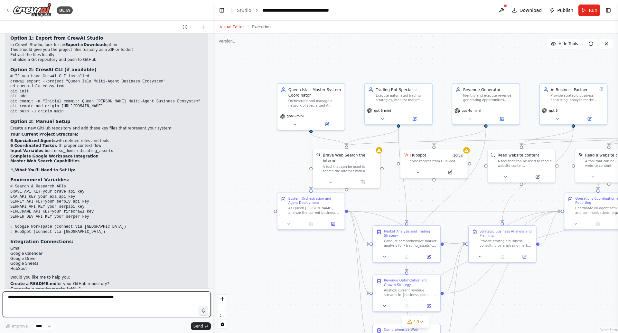
click at [69, 302] on textarea at bounding box center [107, 304] width 208 height 26
type textarea "**********"
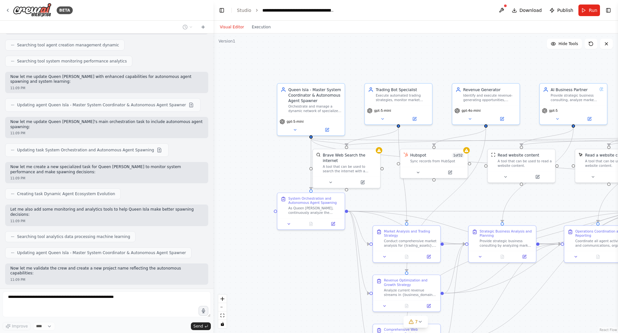
scroll to position [4388, 0]
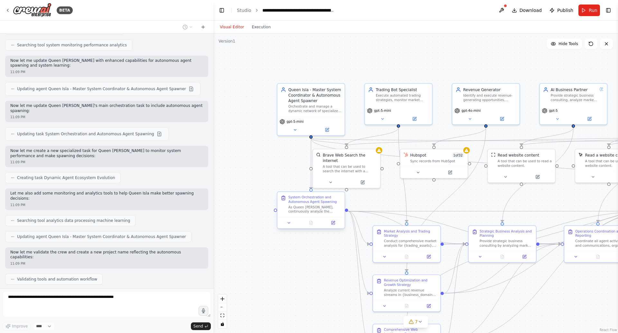
click at [328, 205] on div "As Queen [PERSON_NAME], continuously analyze the current business landscape for…" at bounding box center [314, 209] width 53 height 9
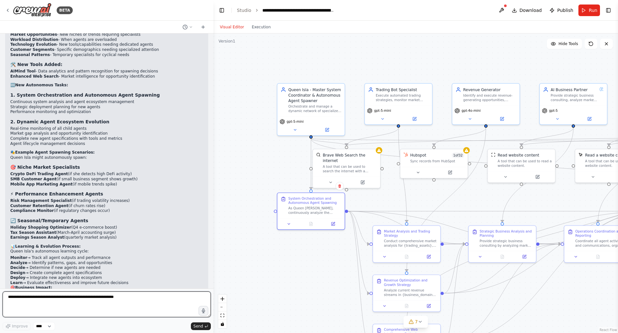
scroll to position [4744, 0]
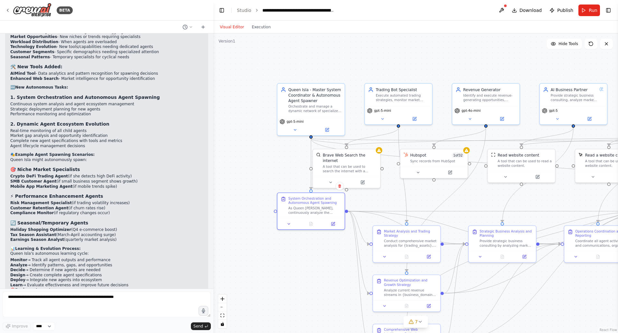
click at [529, 16] on header "**********" at bounding box center [415, 10] width 405 height 21
click at [529, 11] on span "Download" at bounding box center [530, 10] width 23 height 6
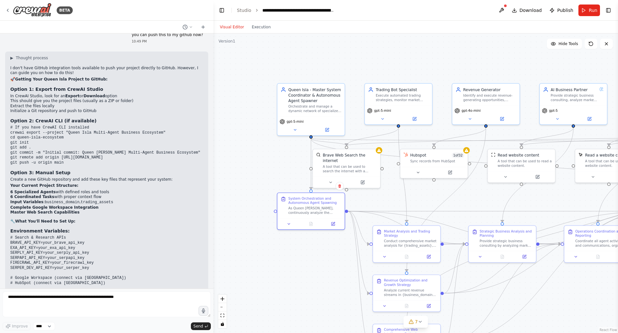
scroll to position [2355, 0]
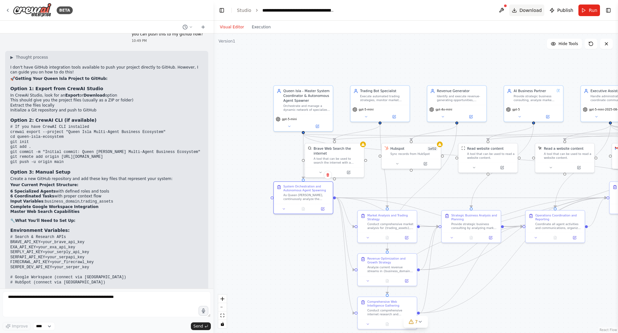
click at [533, 9] on span "Download" at bounding box center [530, 10] width 23 height 6
click at [453, 18] on header "**********" at bounding box center [415, 10] width 405 height 21
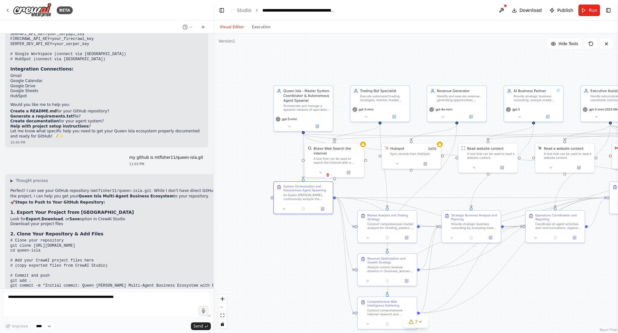
scroll to position [2581, 0]
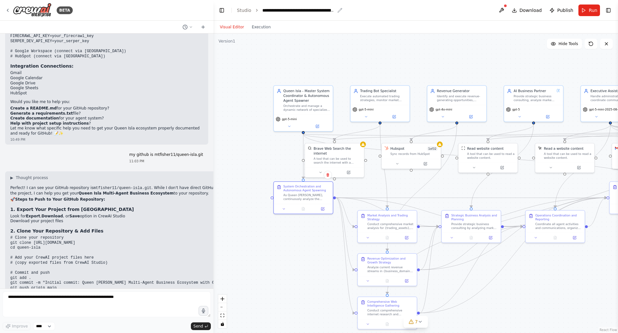
click at [283, 10] on div "**********" at bounding box center [298, 10] width 72 height 6
click at [278, 10] on div "**********" at bounding box center [323, 10] width 123 height 6
copy div "**********"
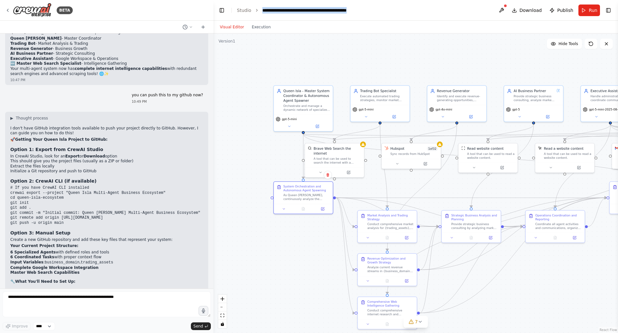
scroll to position [2292, 0]
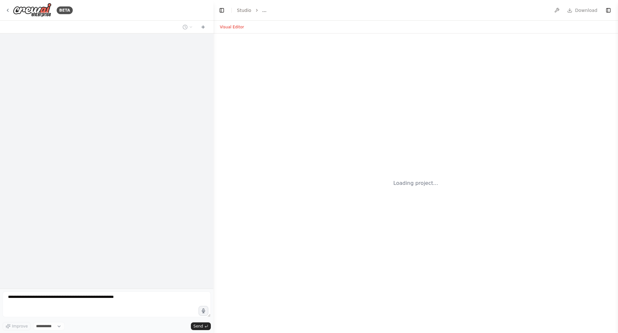
select select "****"
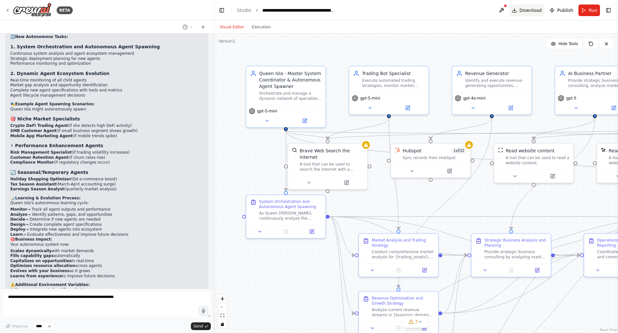
scroll to position [4805, 0]
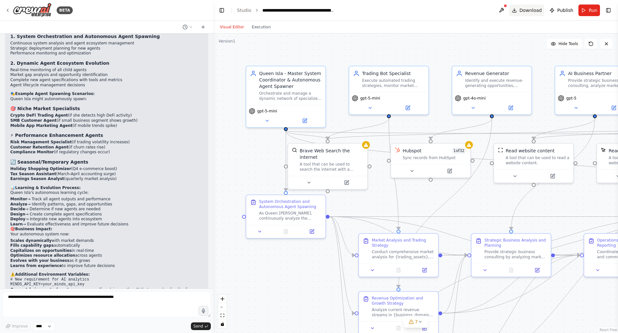
click at [518, 10] on button "Download" at bounding box center [526, 11] width 35 height 12
click at [64, 295] on textarea at bounding box center [107, 304] width 208 height 26
type textarea "**********"
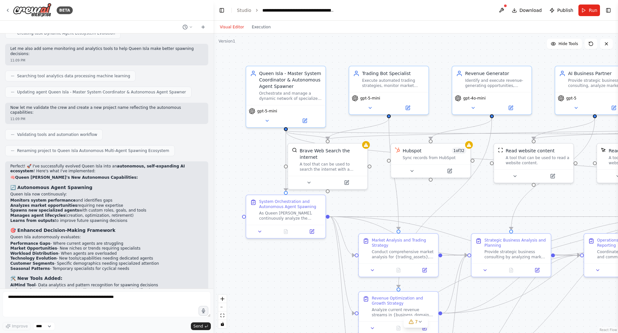
scroll to position [4501, 0]
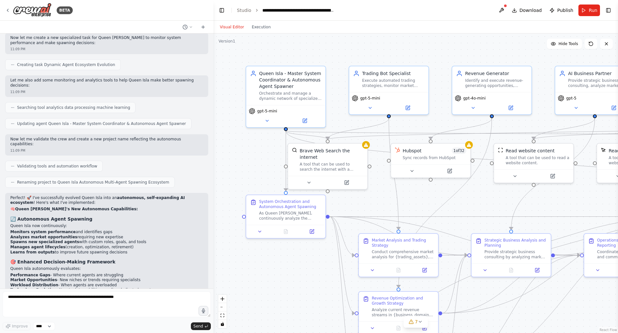
drag, startPoint x: 49, startPoint y: 273, endPoint x: 32, endPoint y: 245, distance: 33.1
click at [31, 245] on div "I am attempting to deploy agents and auto spawning agents, called children from…" at bounding box center [106, 160] width 213 height 255
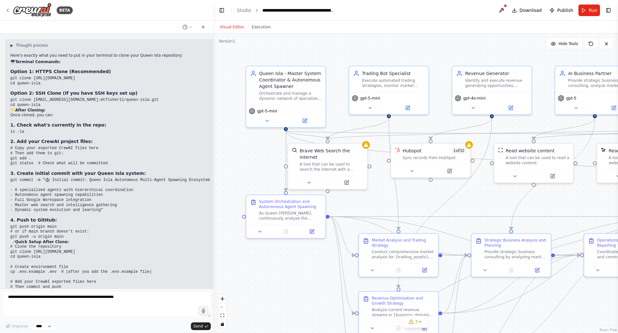
scroll to position [5116, 0]
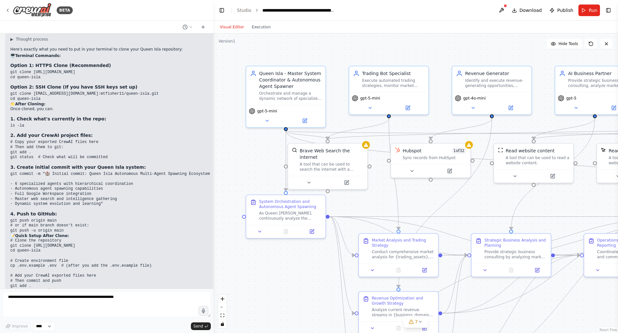
click at [117, 140] on pre "# Copy your exported CrewAI files here # Then add them to git: git add . git st…" at bounding box center [110, 150] width 200 height 20
click at [87, 140] on pre "# Copy your exported CrewAI files here # Then add them to git: git add . git st…" at bounding box center [110, 150] width 200 height 20
